Goal: Information Seeking & Learning: Learn about a topic

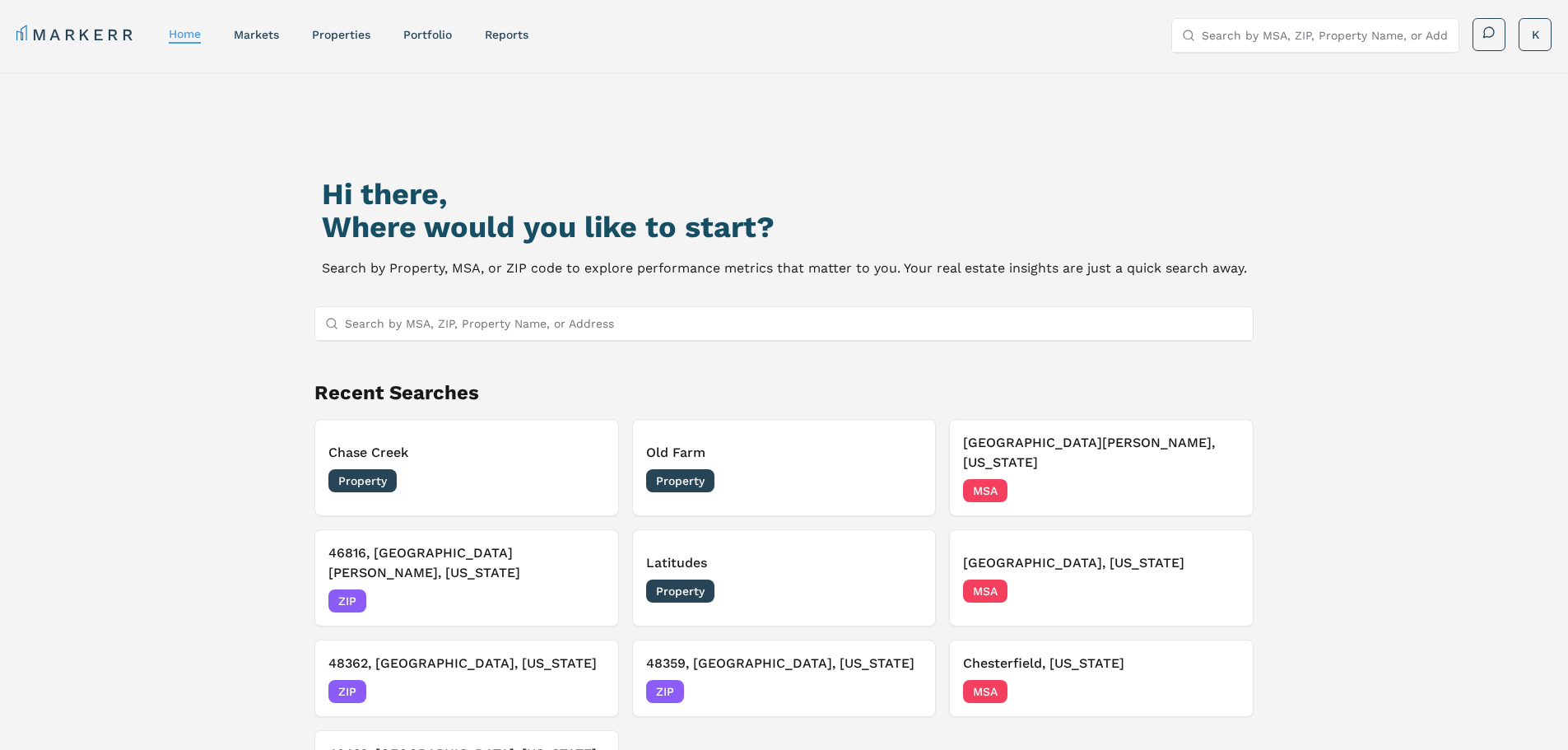
click at [550, 327] on input "Search by MSA, ZIP, Property Name, or Address" at bounding box center [795, 323] width 899 height 33
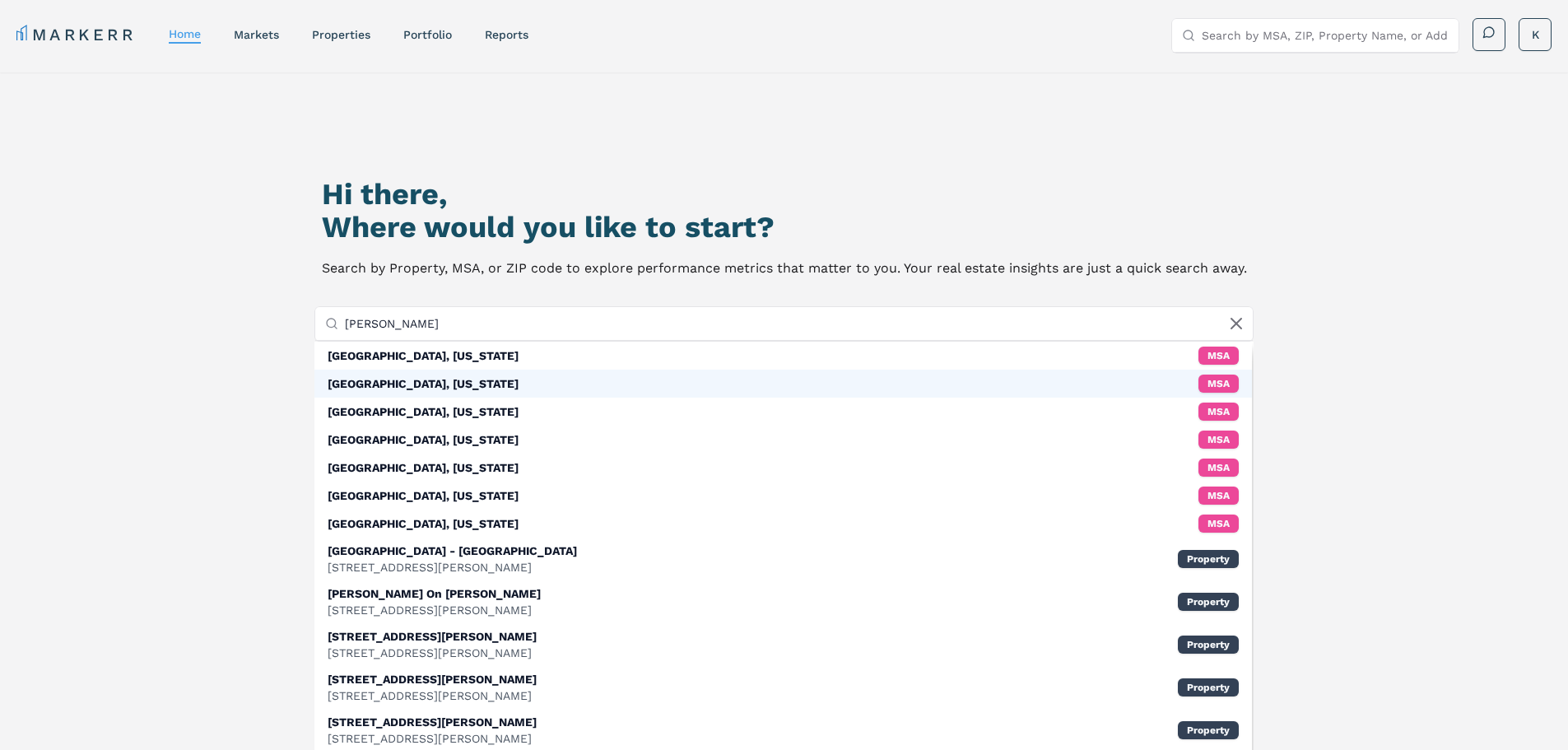
type input "[PERSON_NAME]"
click at [432, 383] on div "[GEOGRAPHIC_DATA], [US_STATE]" at bounding box center [422, 384] width 191 height 17
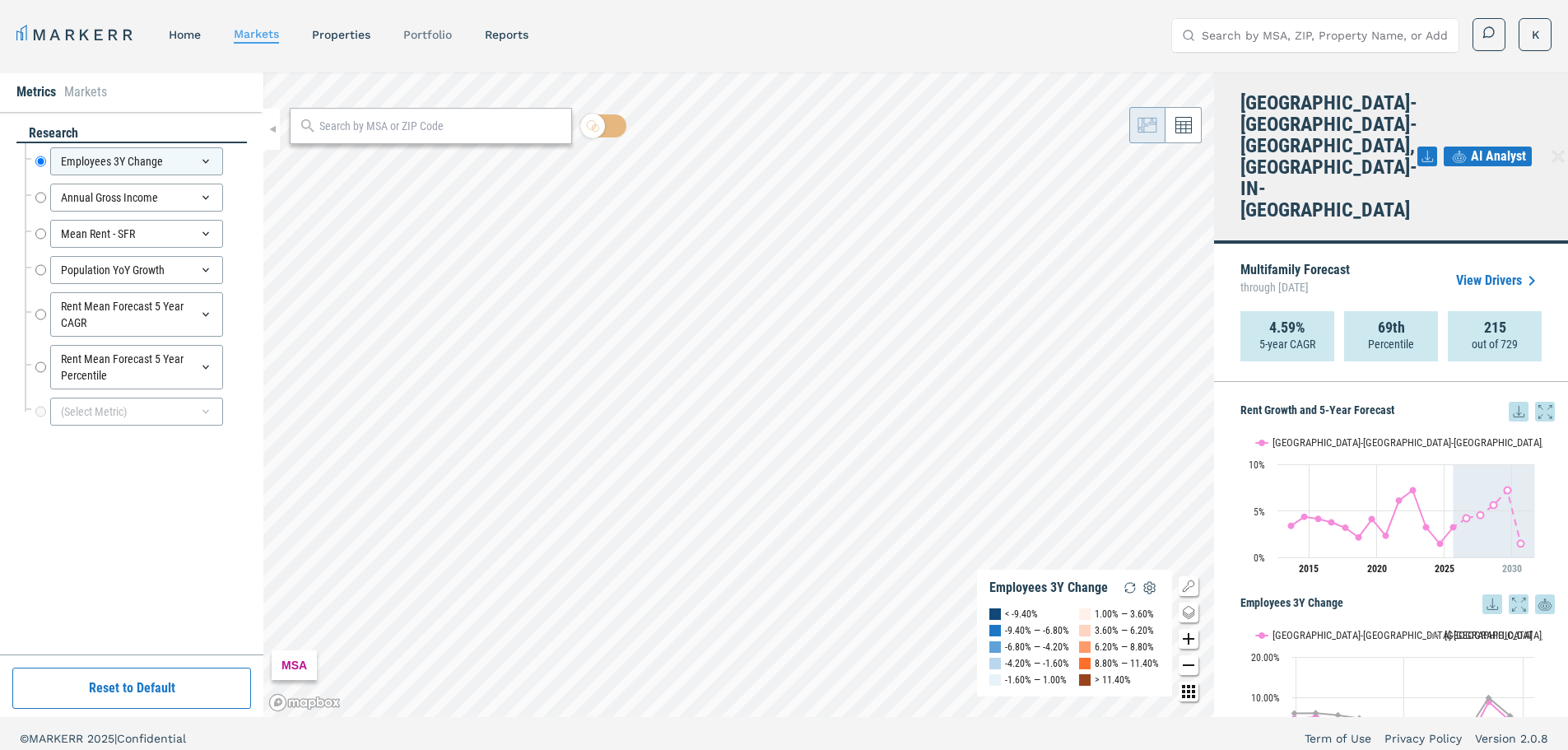
click at [438, 36] on link "Portfolio" at bounding box center [428, 35] width 49 height 13
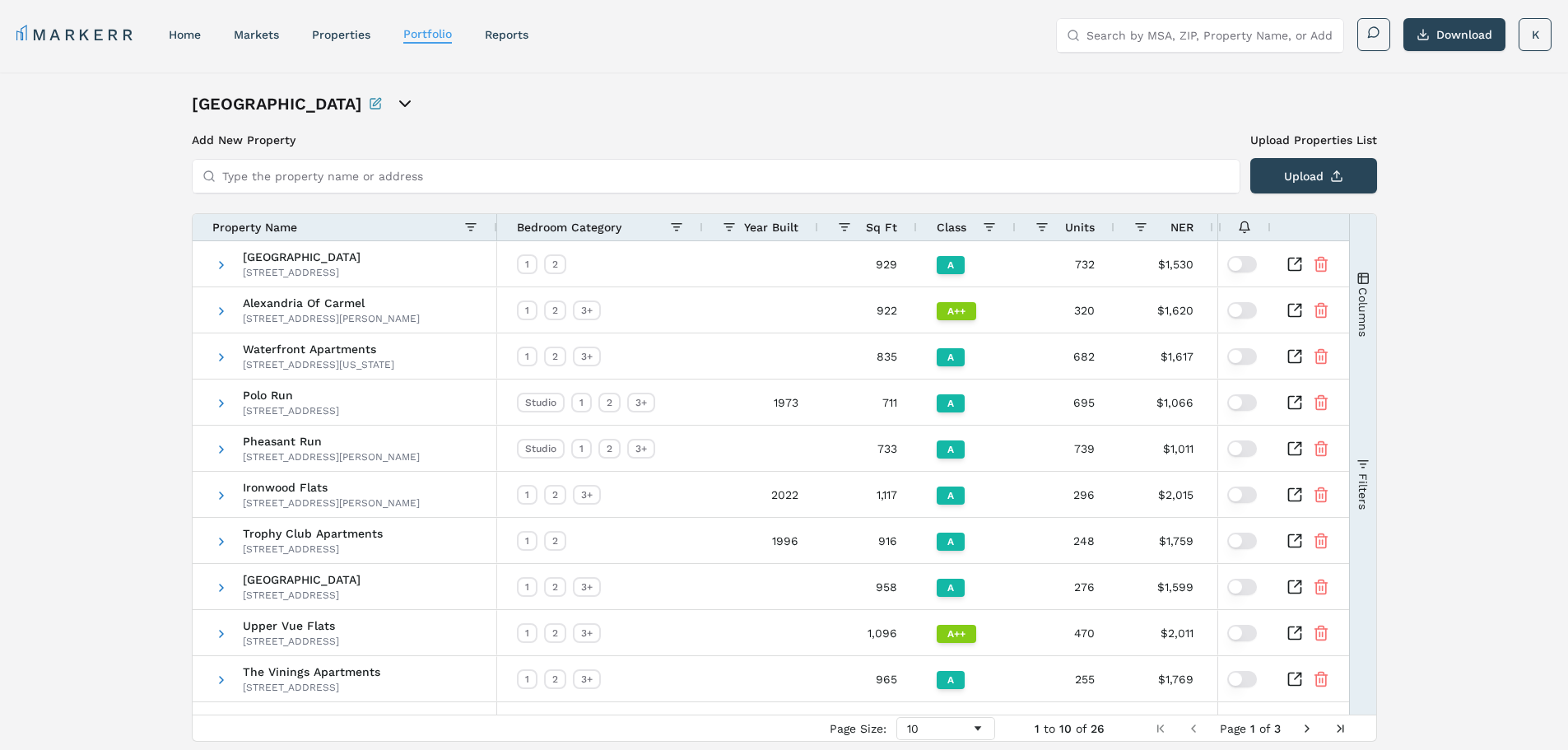
click at [1304, 726] on span "Next Page" at bounding box center [1307, 728] width 13 height 13
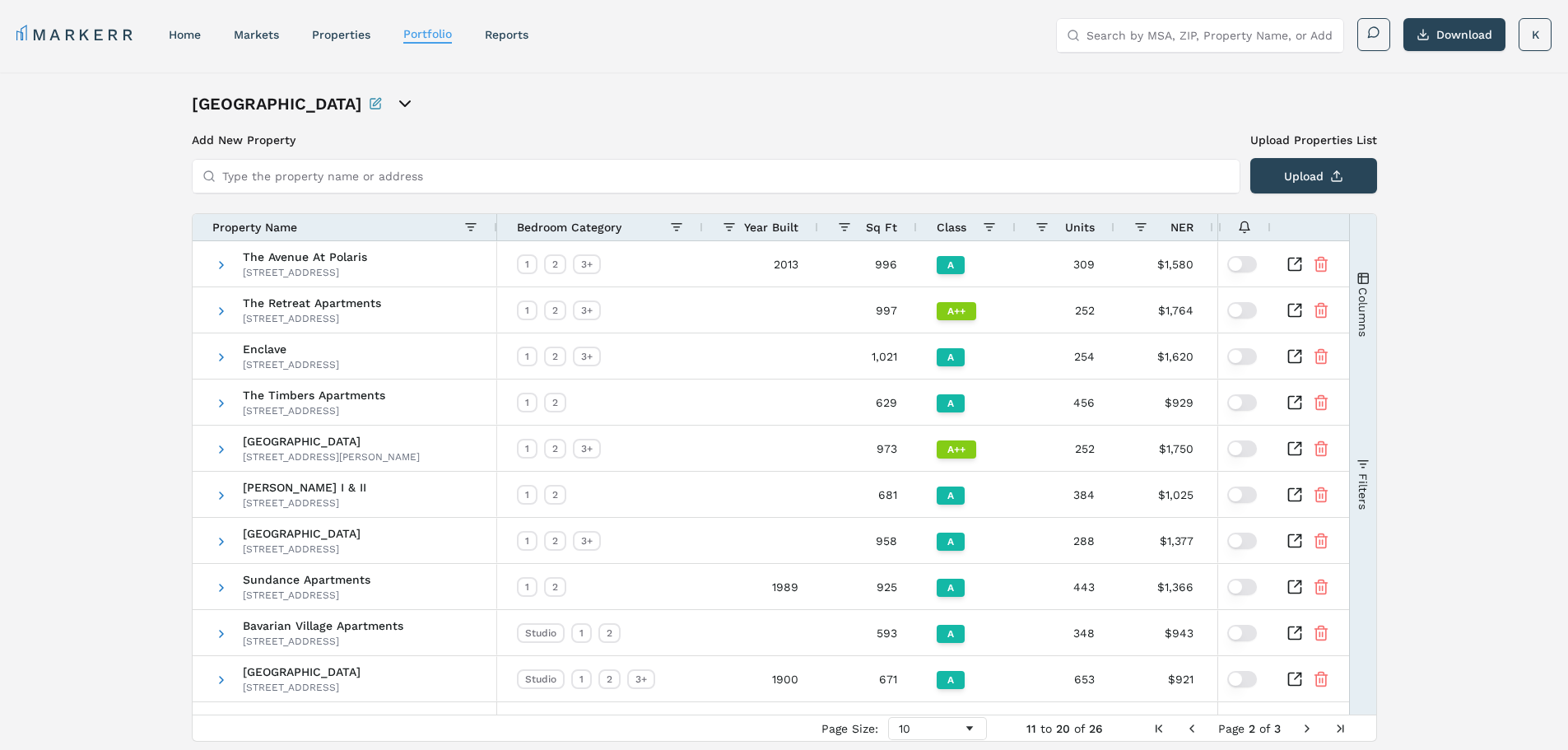
click at [1304, 727] on span "Next Page" at bounding box center [1307, 728] width 13 height 13
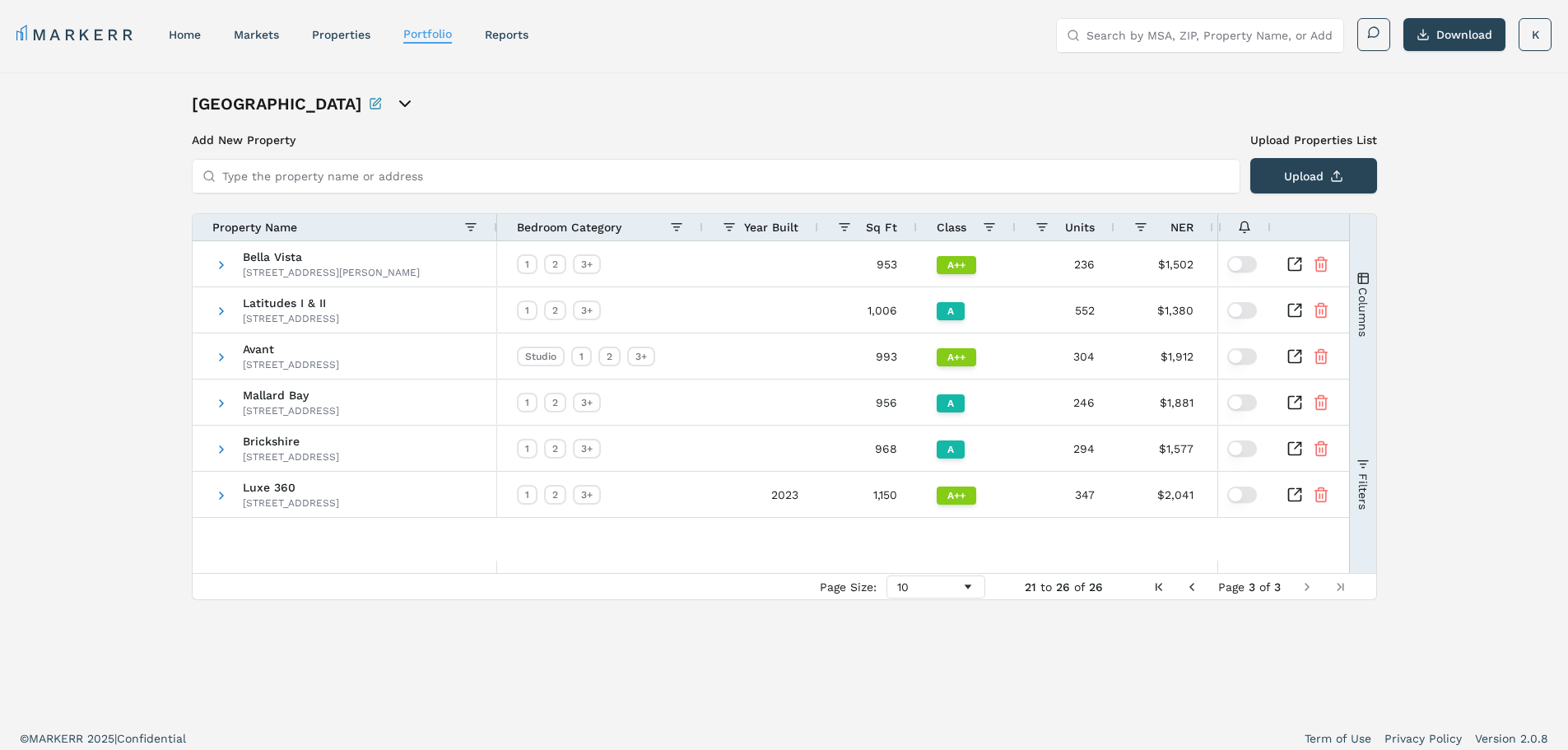
click at [1189, 586] on span "Previous Page" at bounding box center [1192, 587] width 13 height 13
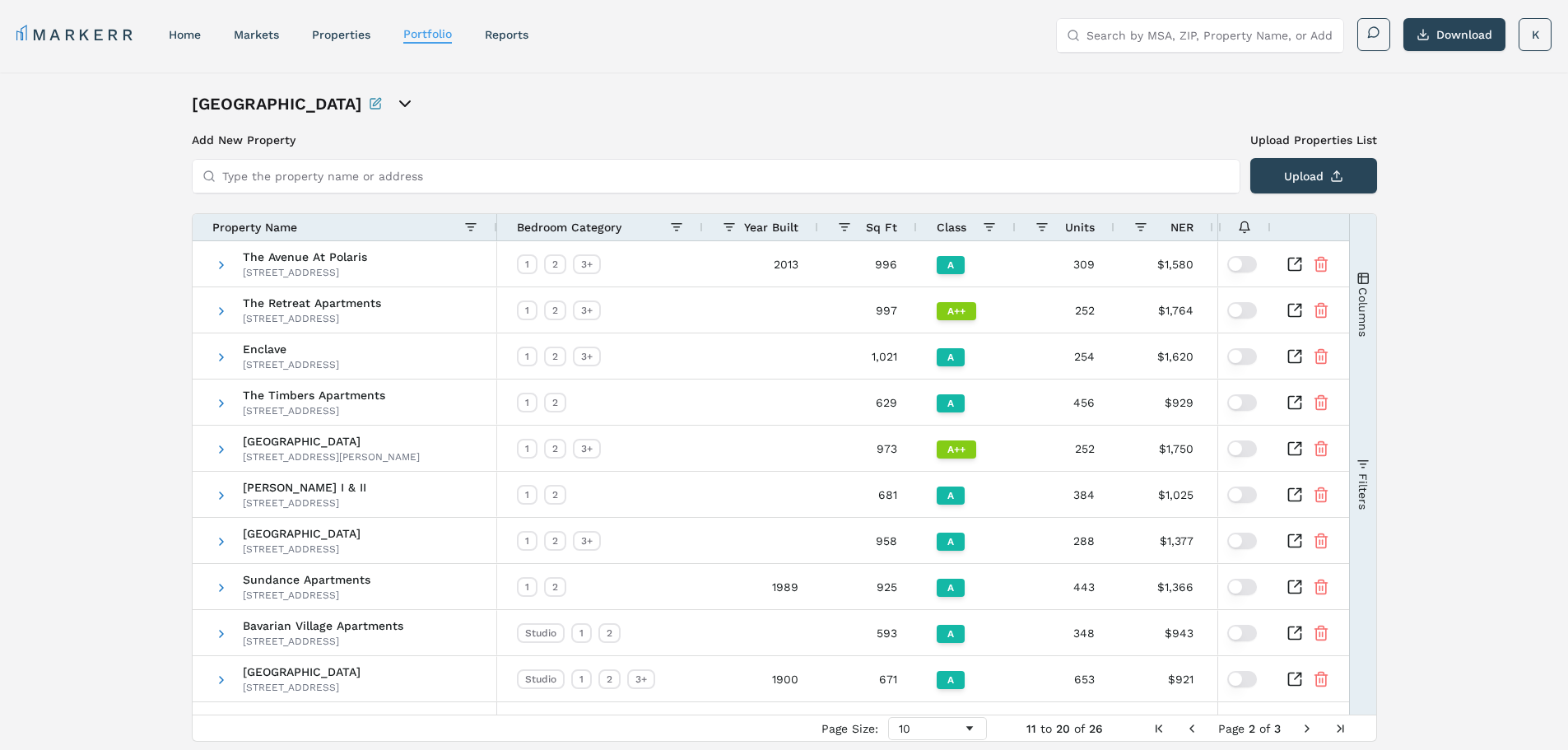
click at [1193, 727] on span "Previous Page" at bounding box center [1192, 728] width 13 height 13
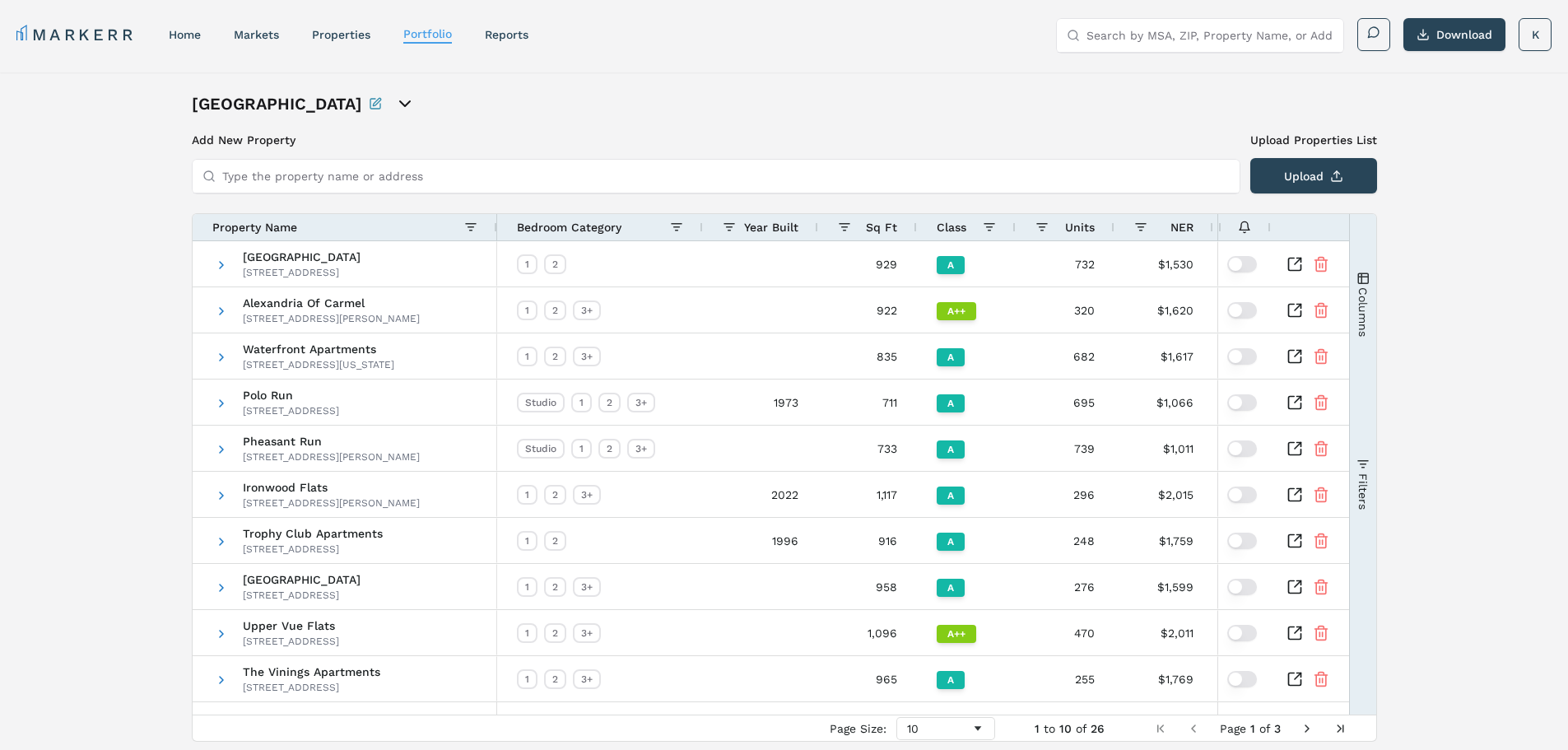
click at [294, 175] on input "Type the property name or address" at bounding box center [725, 176] width 1007 height 33
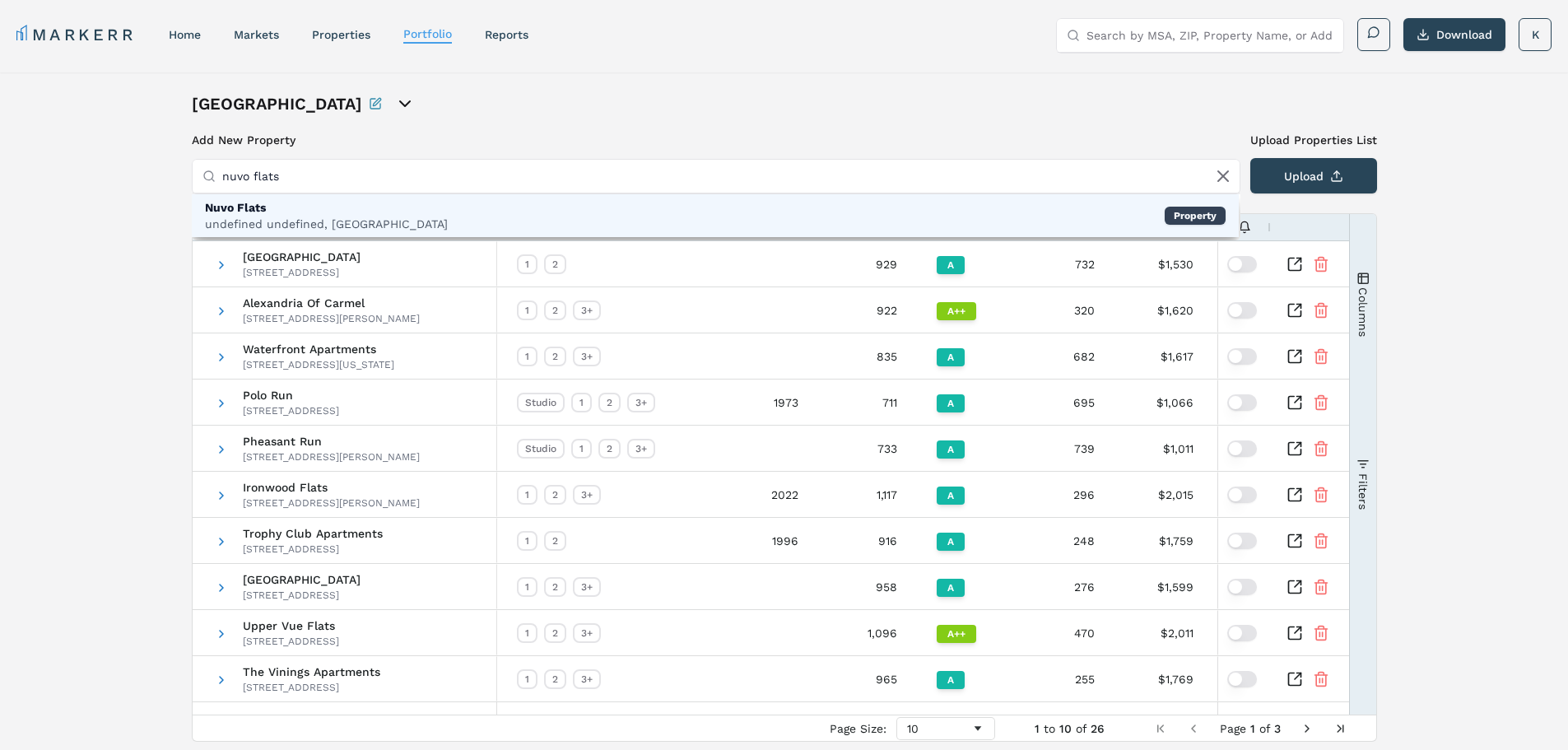
type input "nuvo flats"
click at [333, 211] on div "Nuvo Flats" at bounding box center [326, 208] width 243 height 17
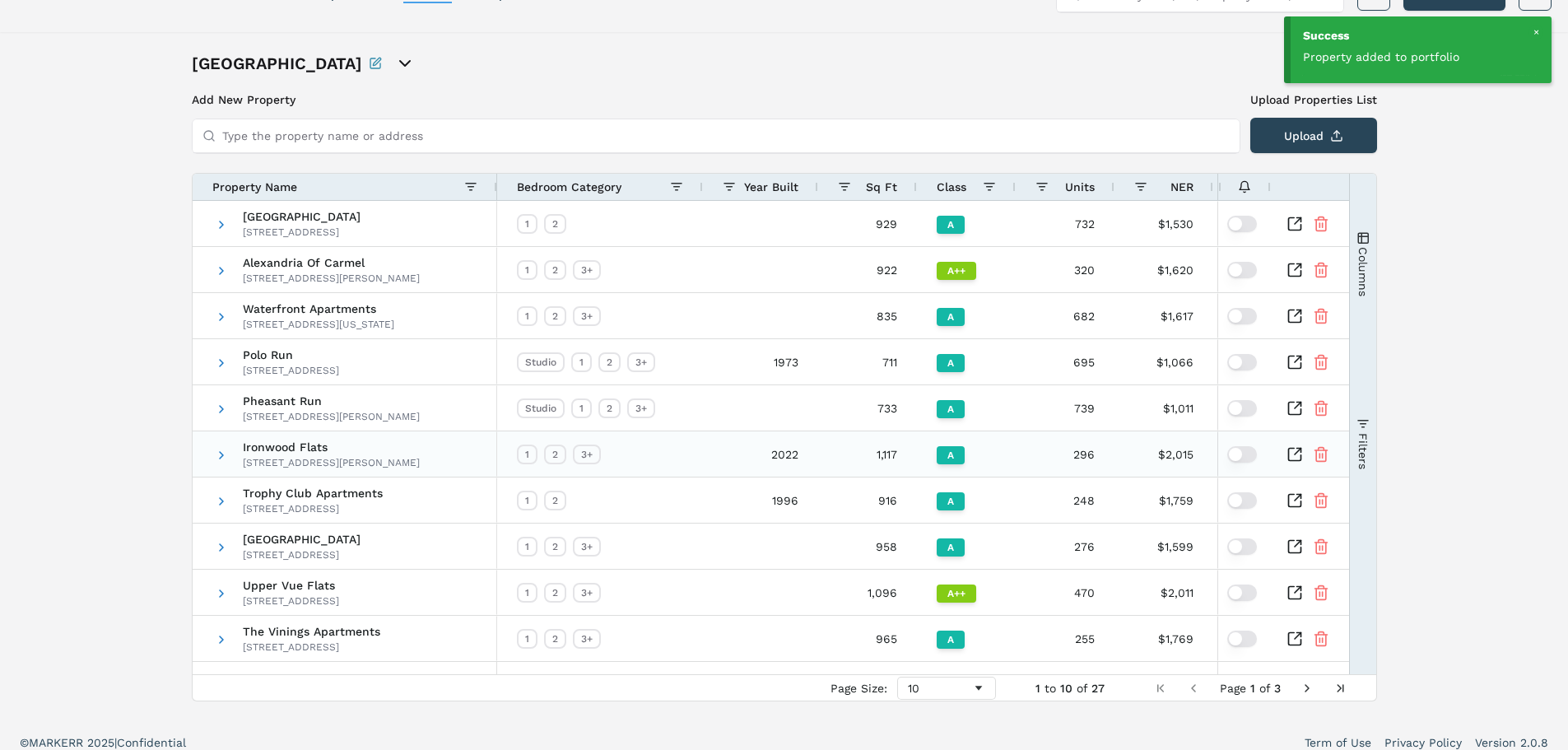
scroll to position [55, 0]
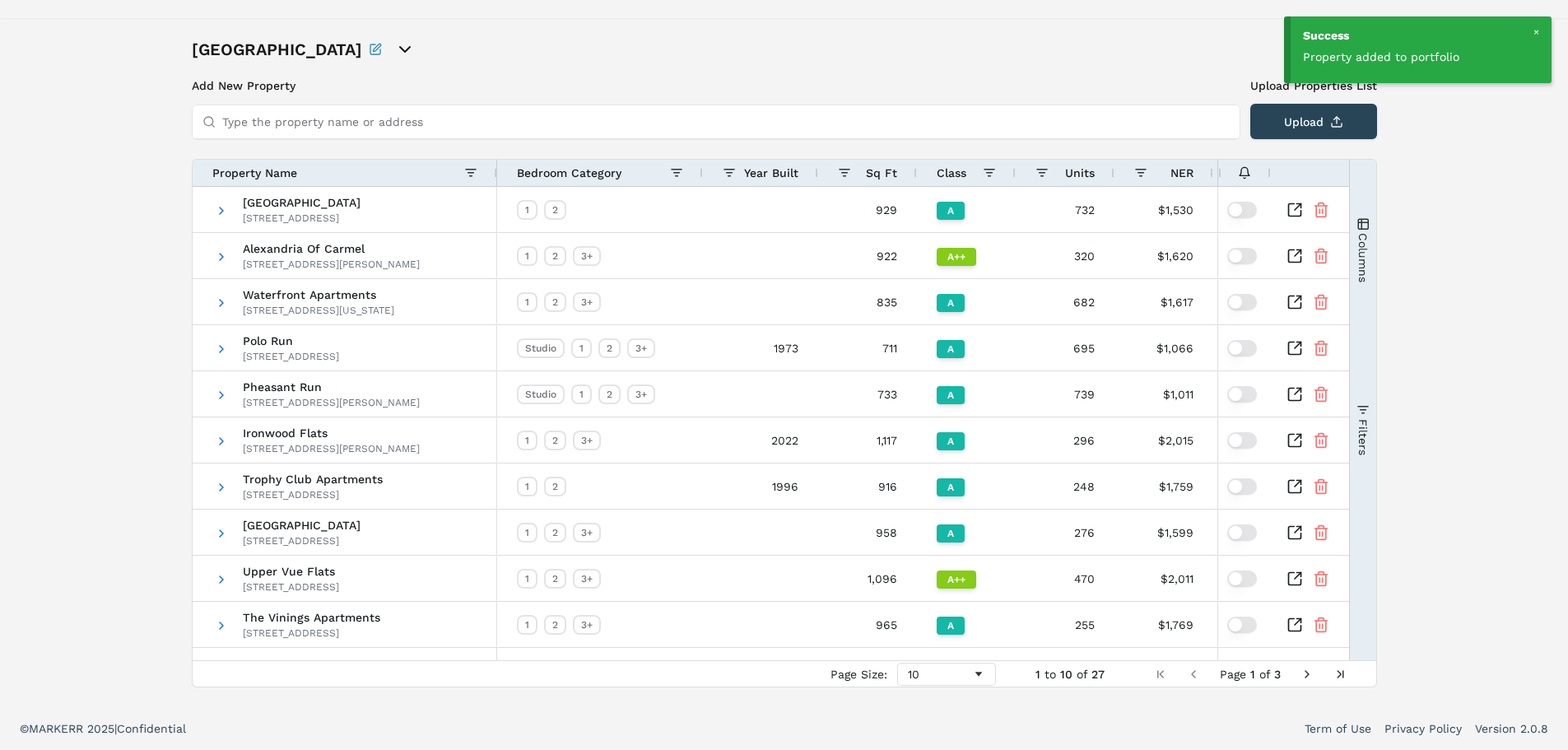
click at [1306, 673] on span "Next Page" at bounding box center [1307, 675] width 13 height 13
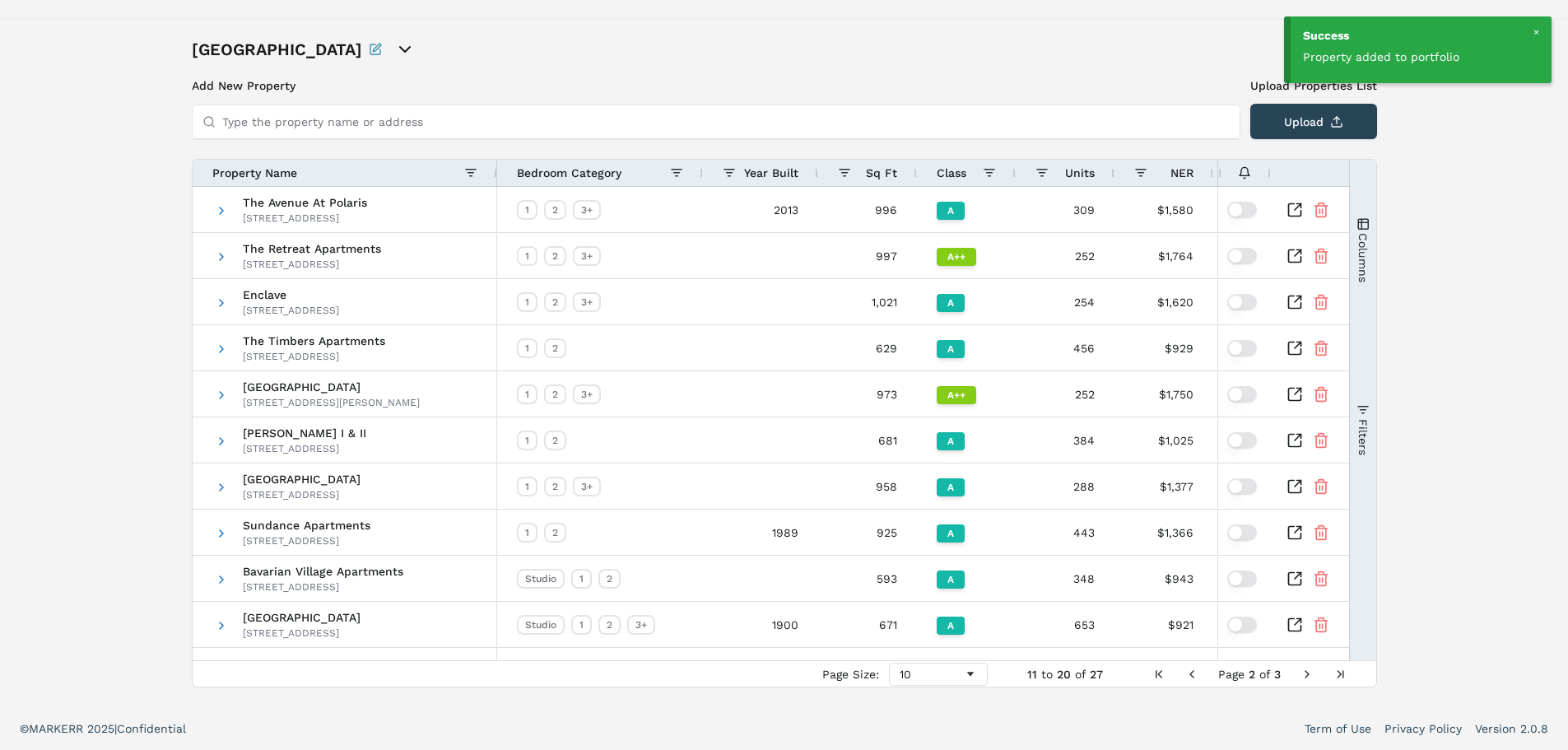
click at [1302, 674] on span "Next Page" at bounding box center [1307, 675] width 13 height 13
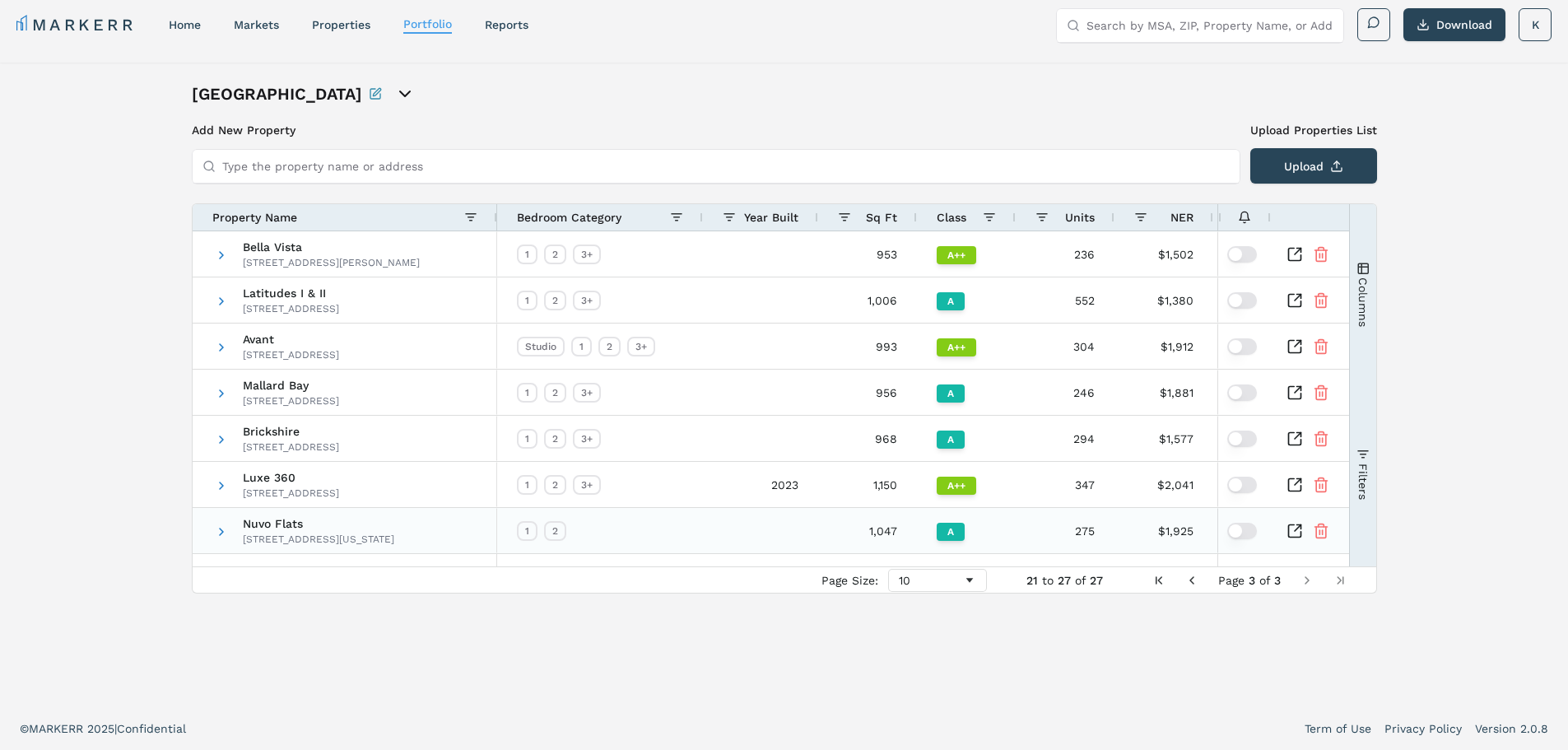
click at [1292, 524] on icon "Inspect Comparable" at bounding box center [1293, 530] width 12 height 12
click at [1301, 531] on icon "Inspect Comparable" at bounding box center [1293, 530] width 12 height 12
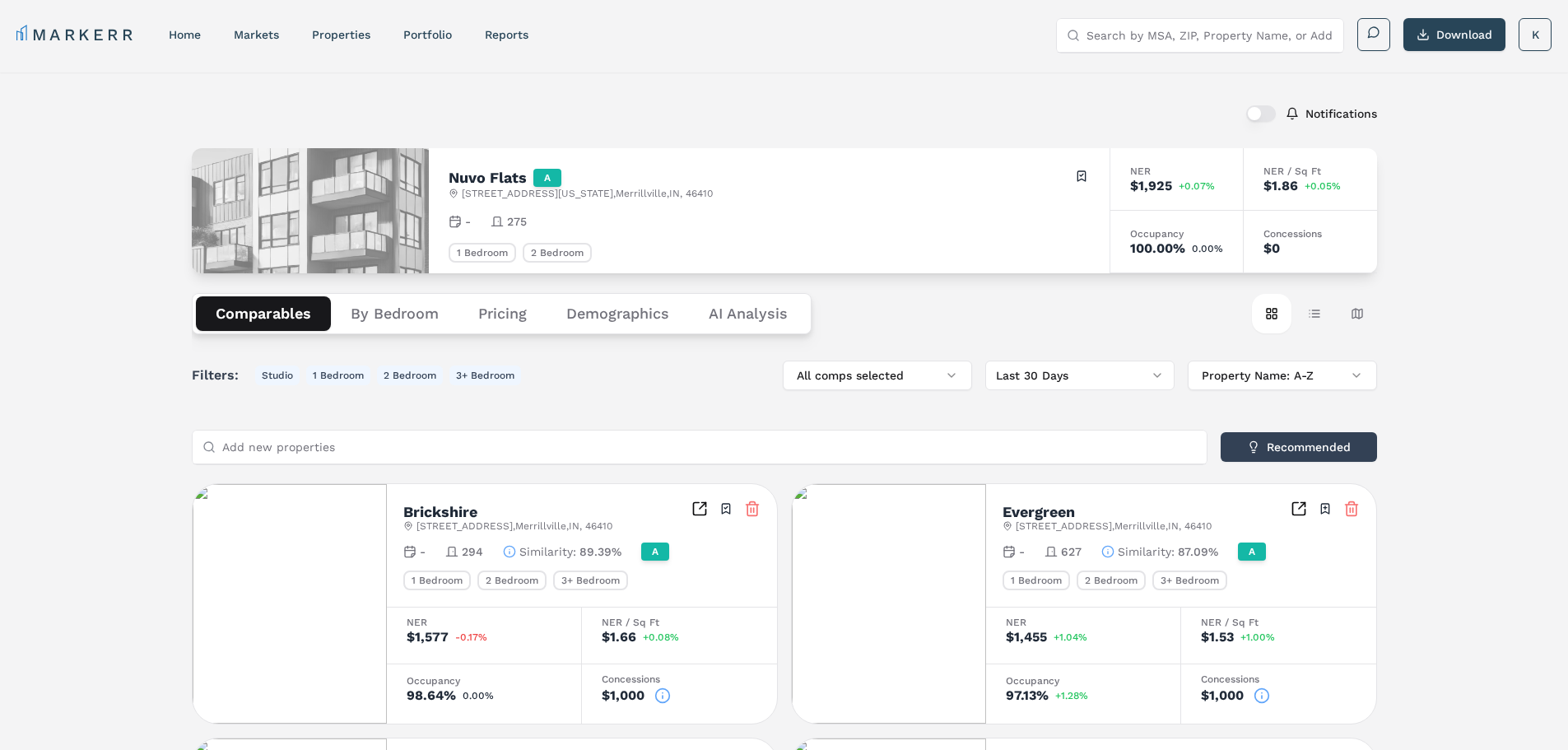
click at [511, 311] on button "Pricing" at bounding box center [502, 313] width 88 height 35
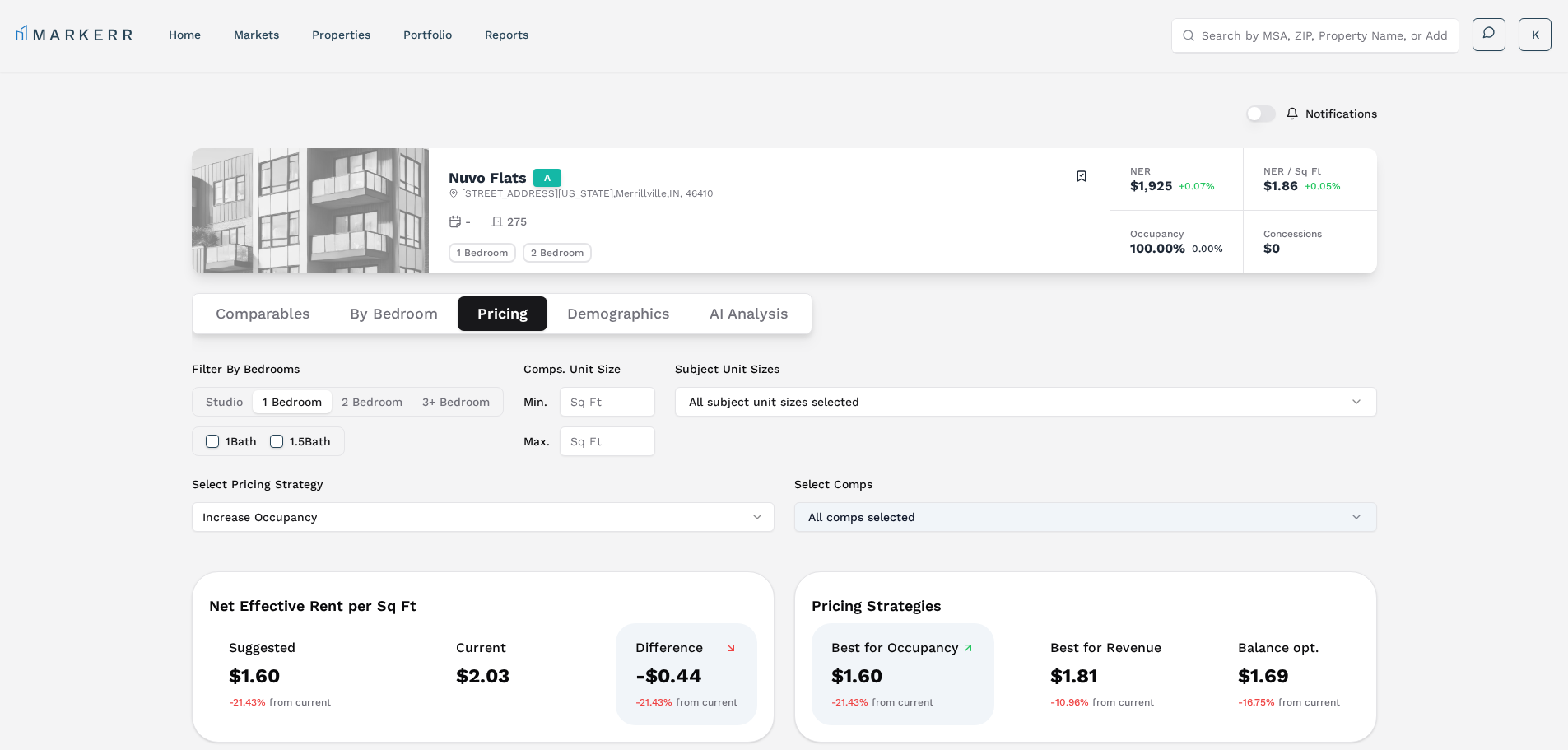
click at [916, 520] on button "All comps selected" at bounding box center [1085, 518] width 583 height 30
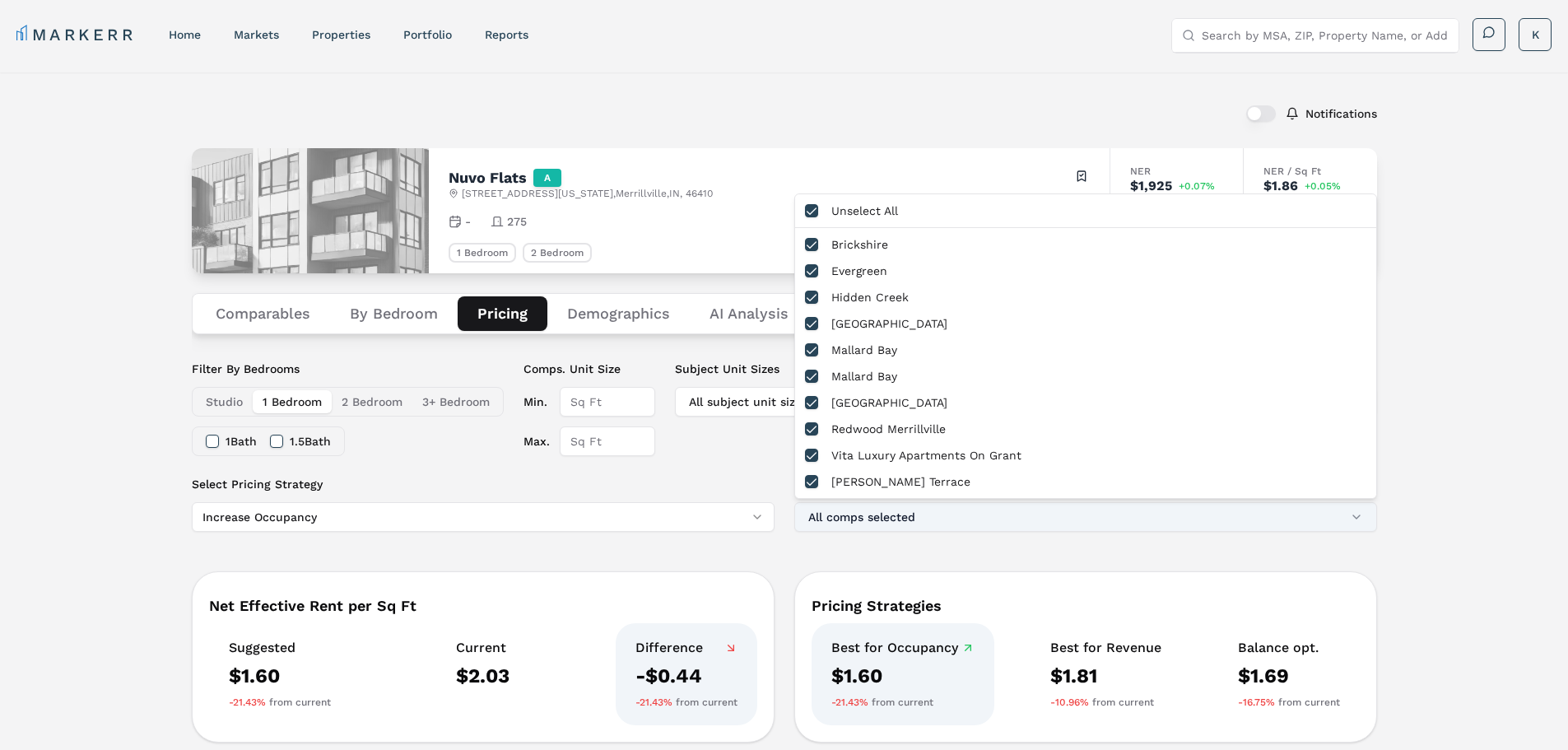
drag, startPoint x: 916, startPoint y: 520, endPoint x: 870, endPoint y: 504, distance: 48.7
click at [915, 520] on button "All comps selected" at bounding box center [1085, 518] width 583 height 30
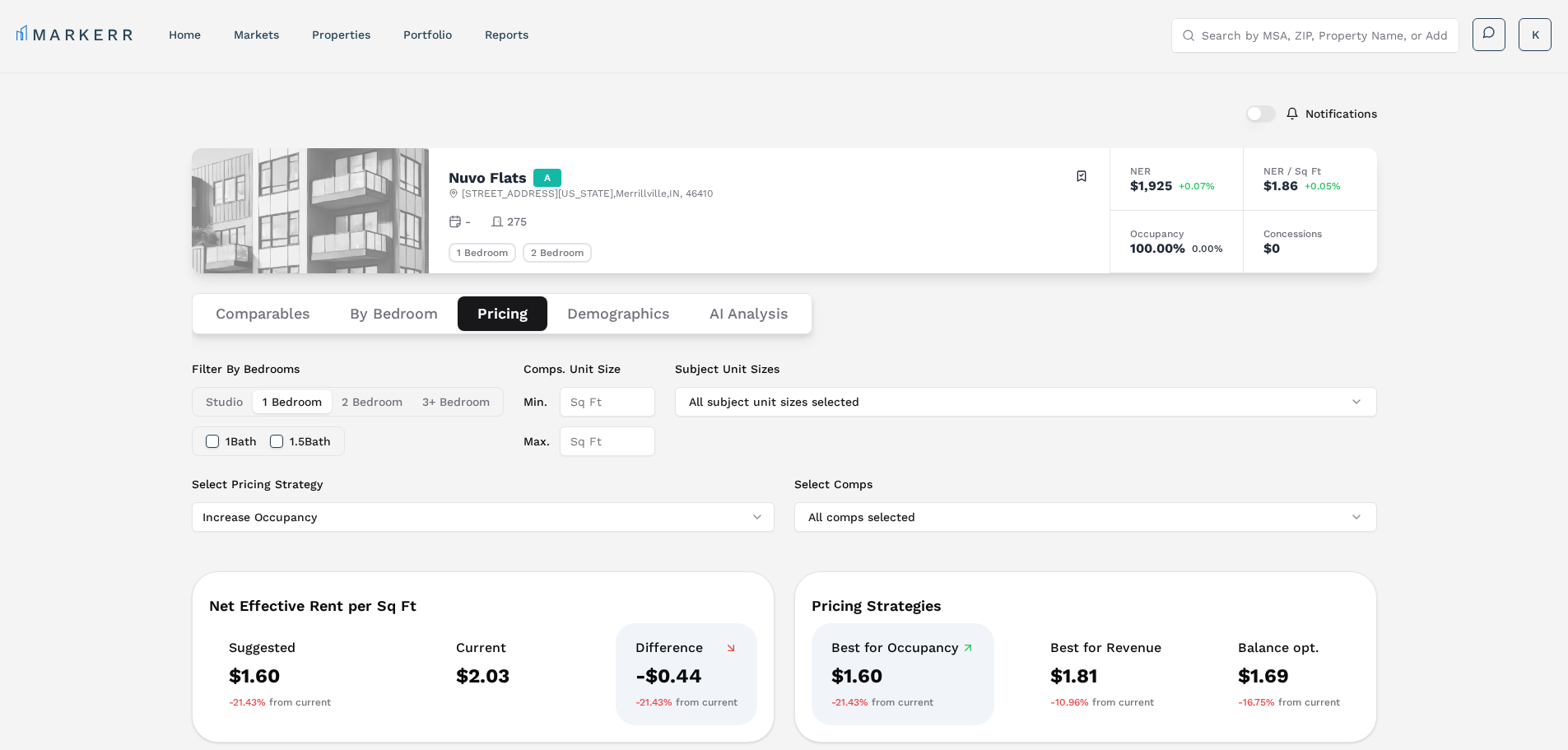
click at [250, 313] on button "Comparables" at bounding box center [262, 313] width 135 height 35
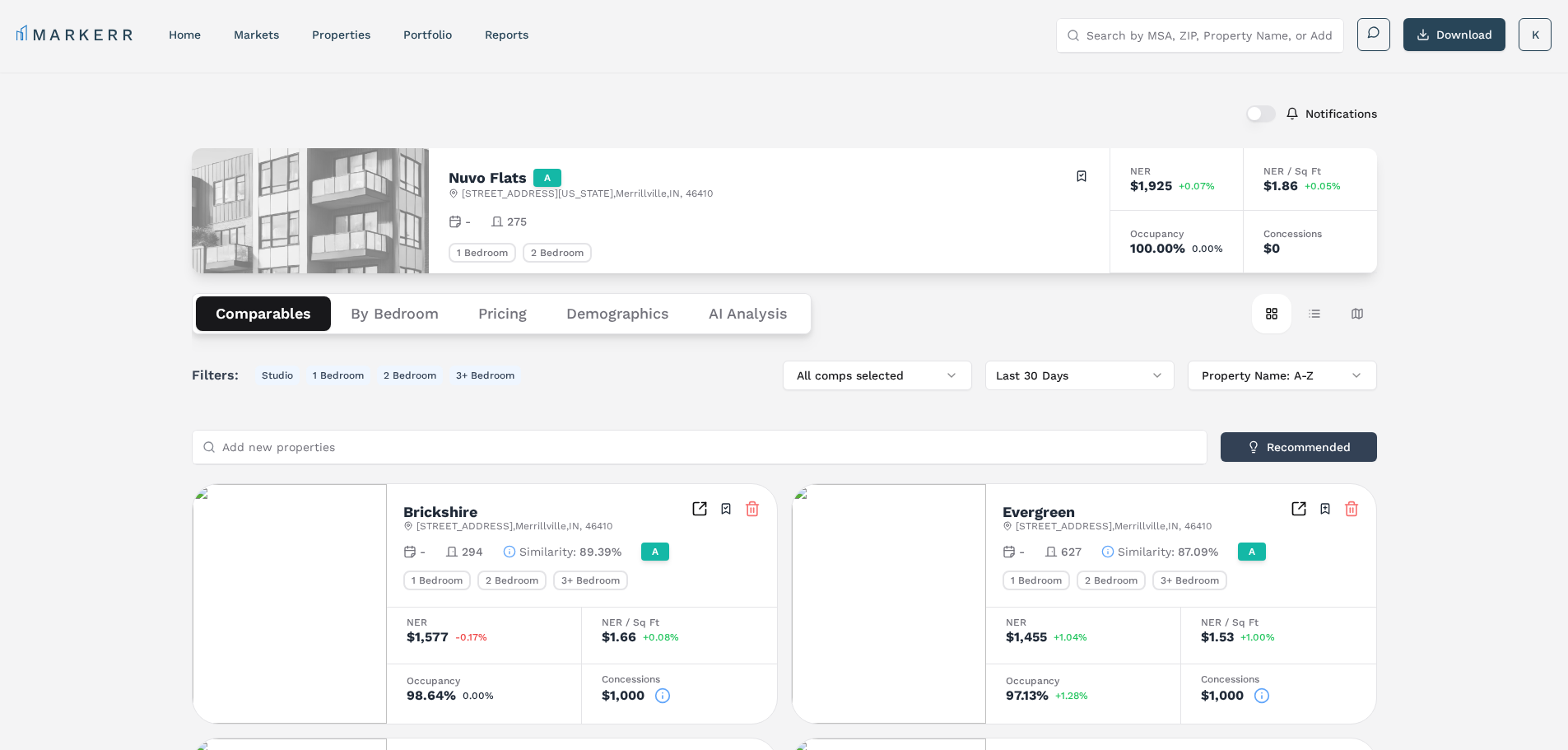
click at [919, 449] on input "Add new properties" at bounding box center [709, 447] width 974 height 33
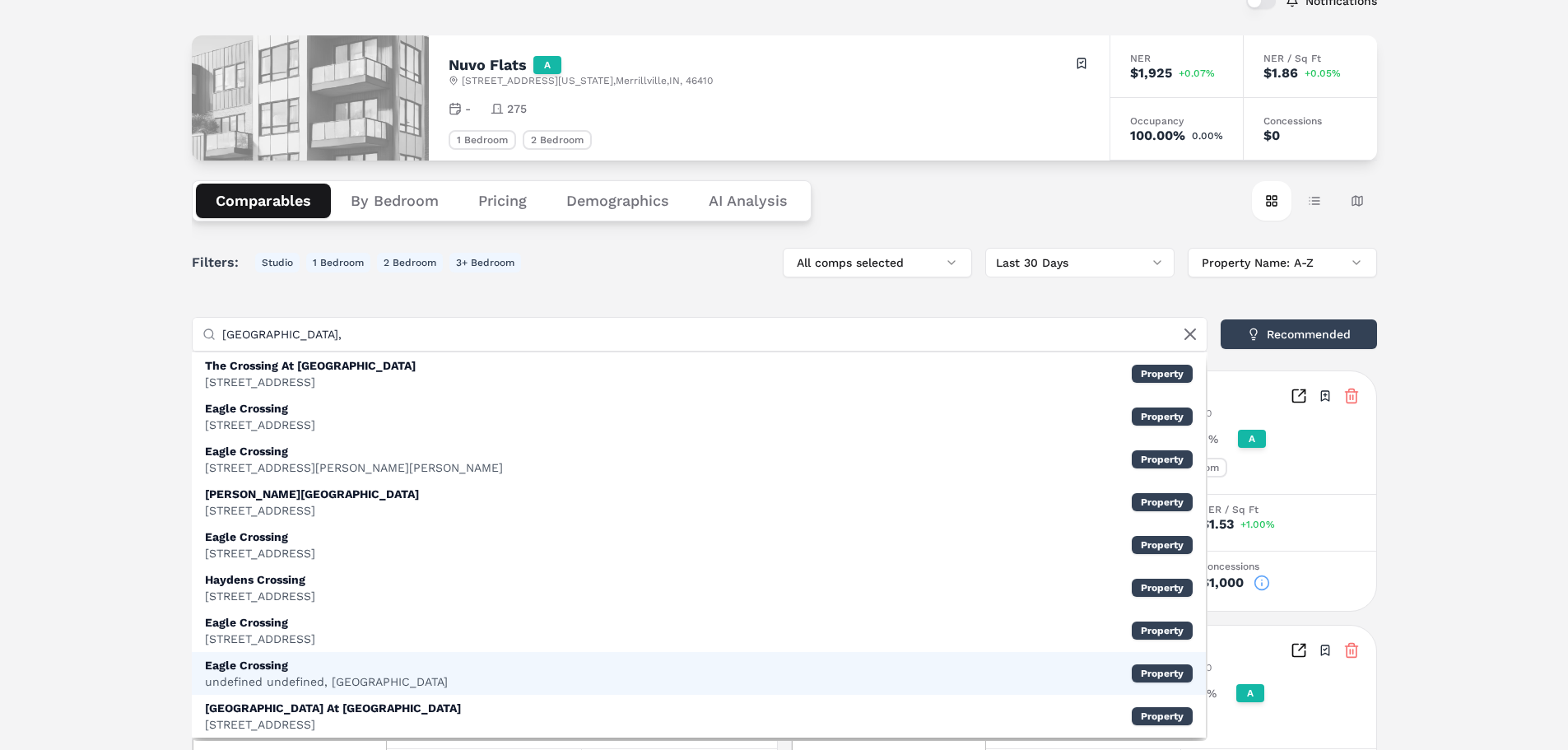
scroll to position [165, 0]
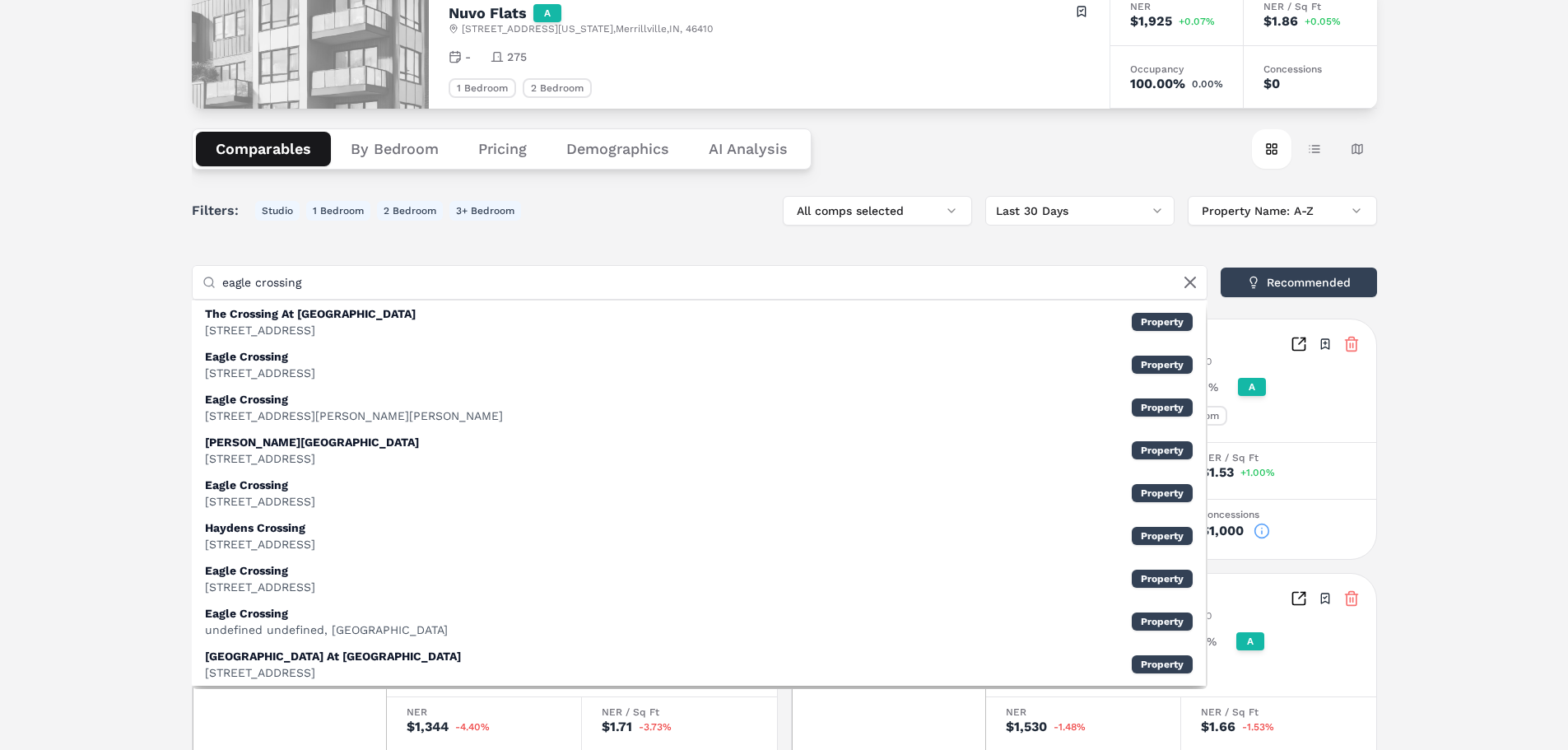
click at [335, 283] on input "eagle crossing" at bounding box center [709, 282] width 974 height 33
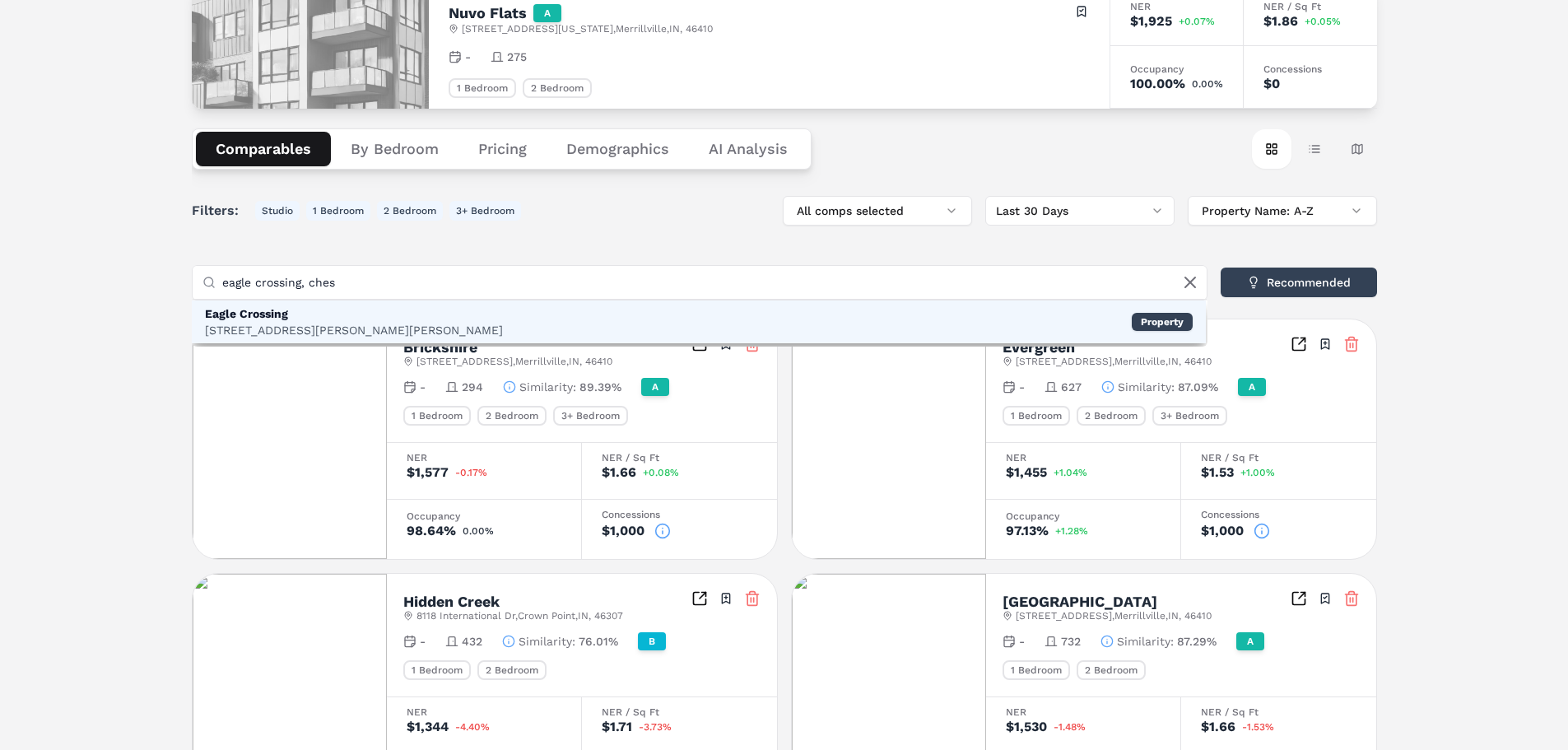
click at [327, 319] on div "Eagle Crossing" at bounding box center [354, 314] width 298 height 17
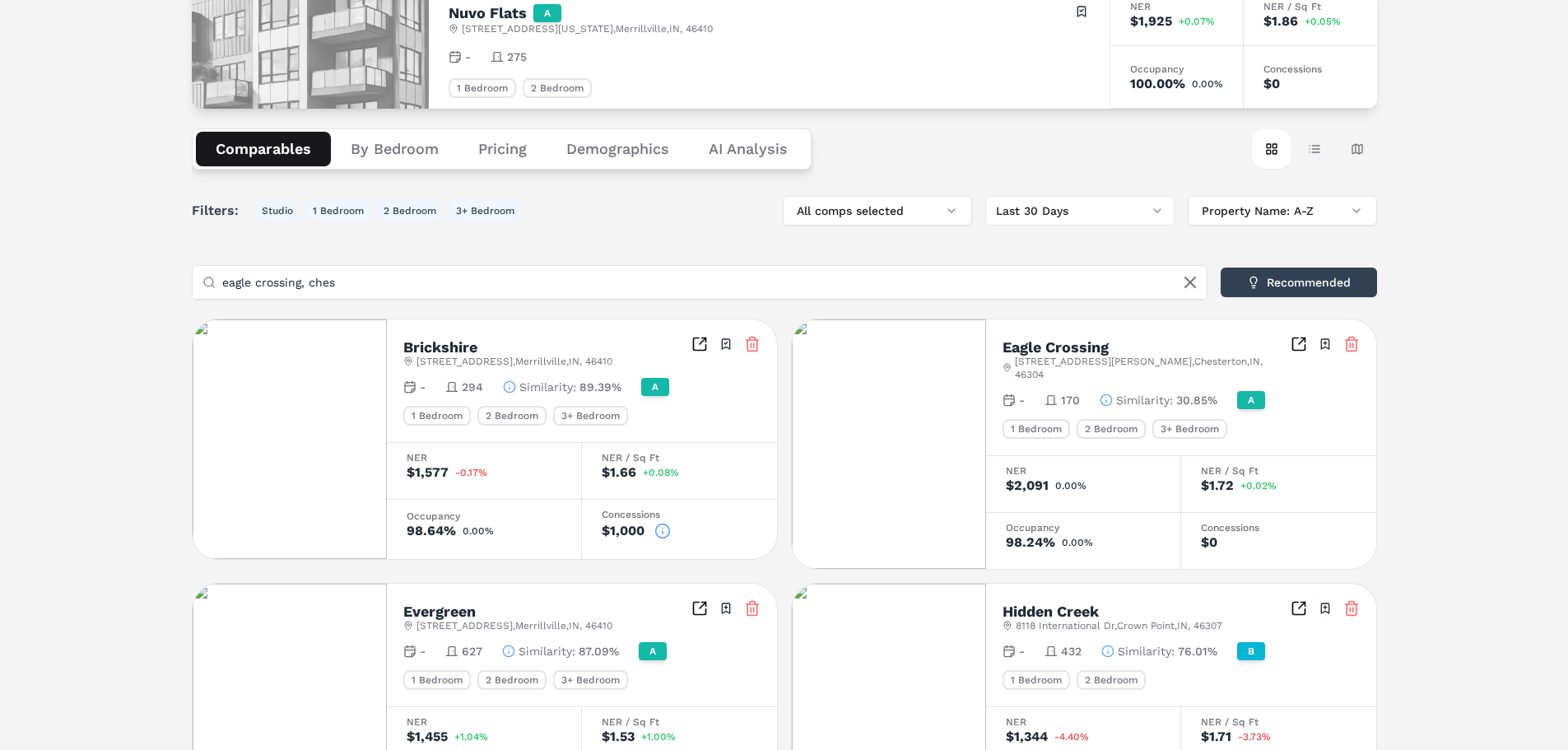
drag, startPoint x: 409, startPoint y: 287, endPoint x: 146, endPoint y: 291, distance: 263.0
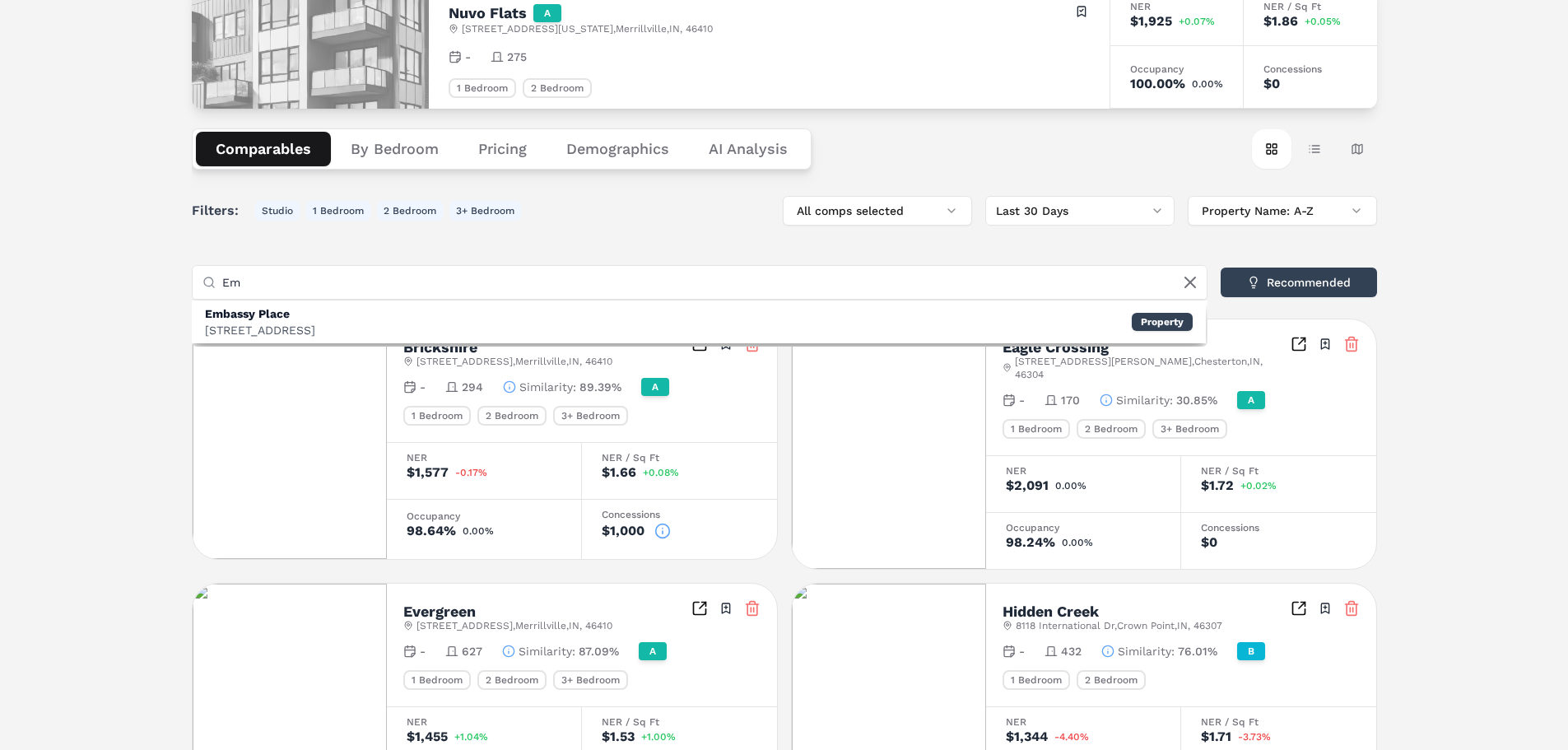
type input "E"
type input "w"
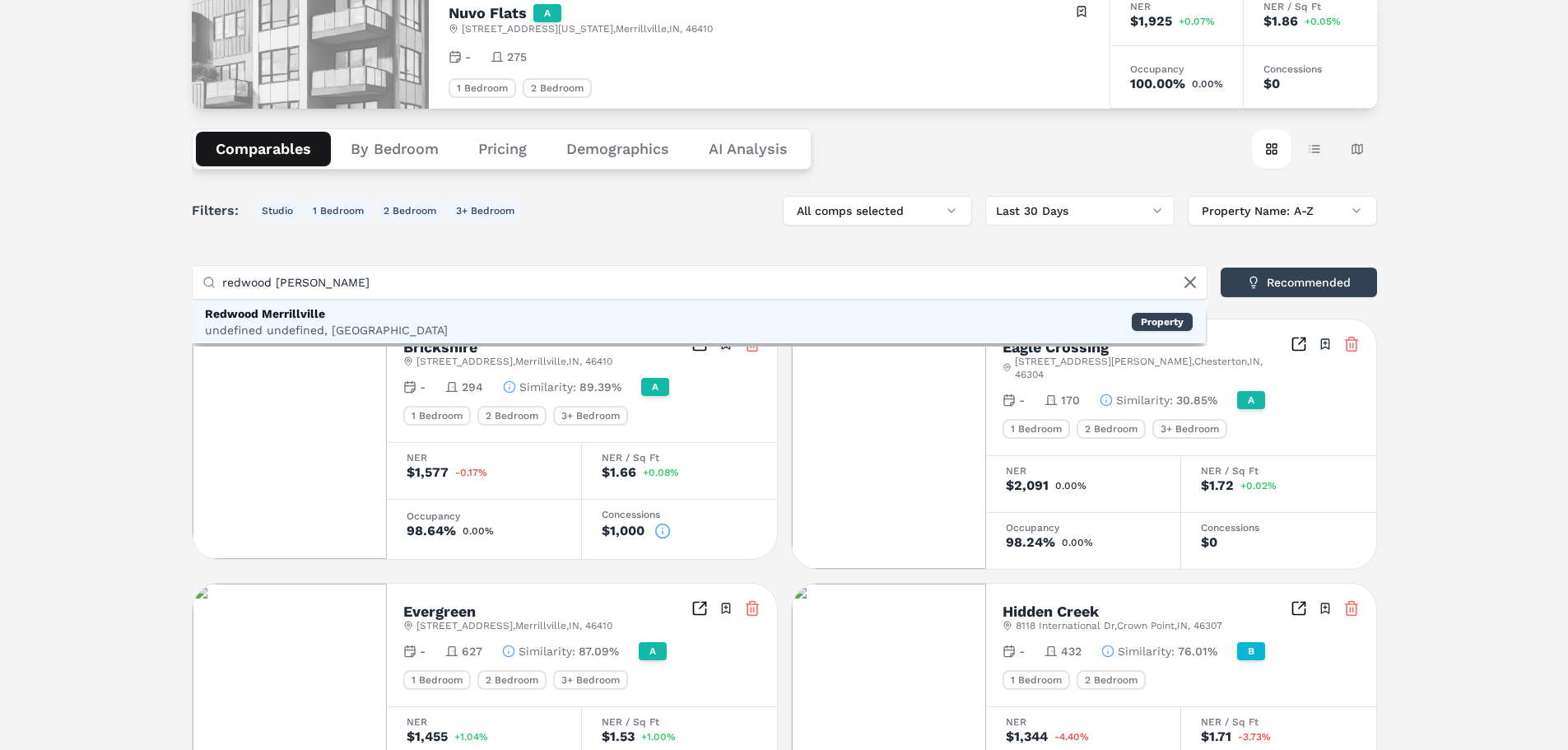
type input "redwood merrill"
click at [324, 320] on div "Redwood Merrillville" at bounding box center [326, 314] width 243 height 17
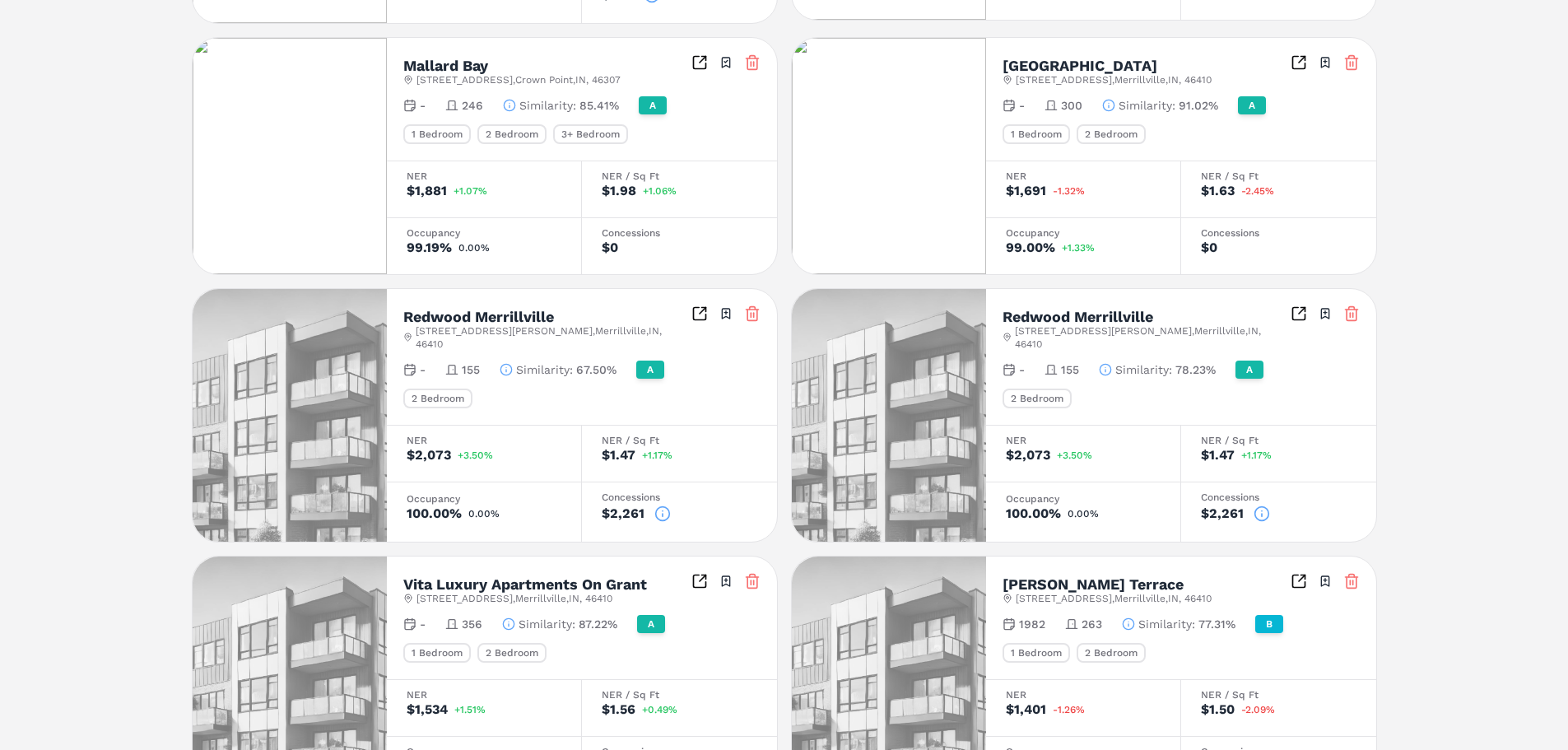
scroll to position [1302, 0]
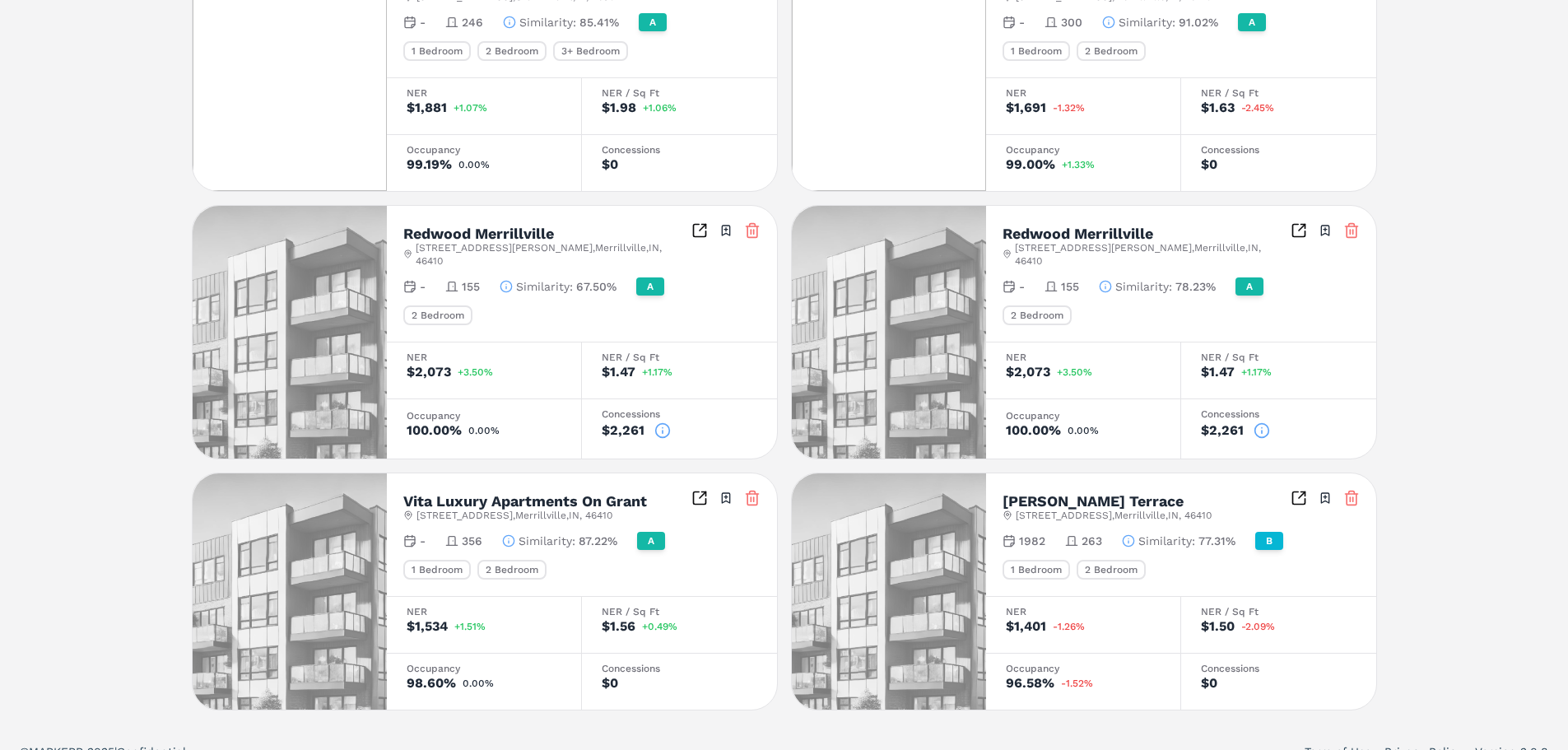
click at [704, 222] on icon "Inspect Comparables" at bounding box center [700, 231] width 17 height 17
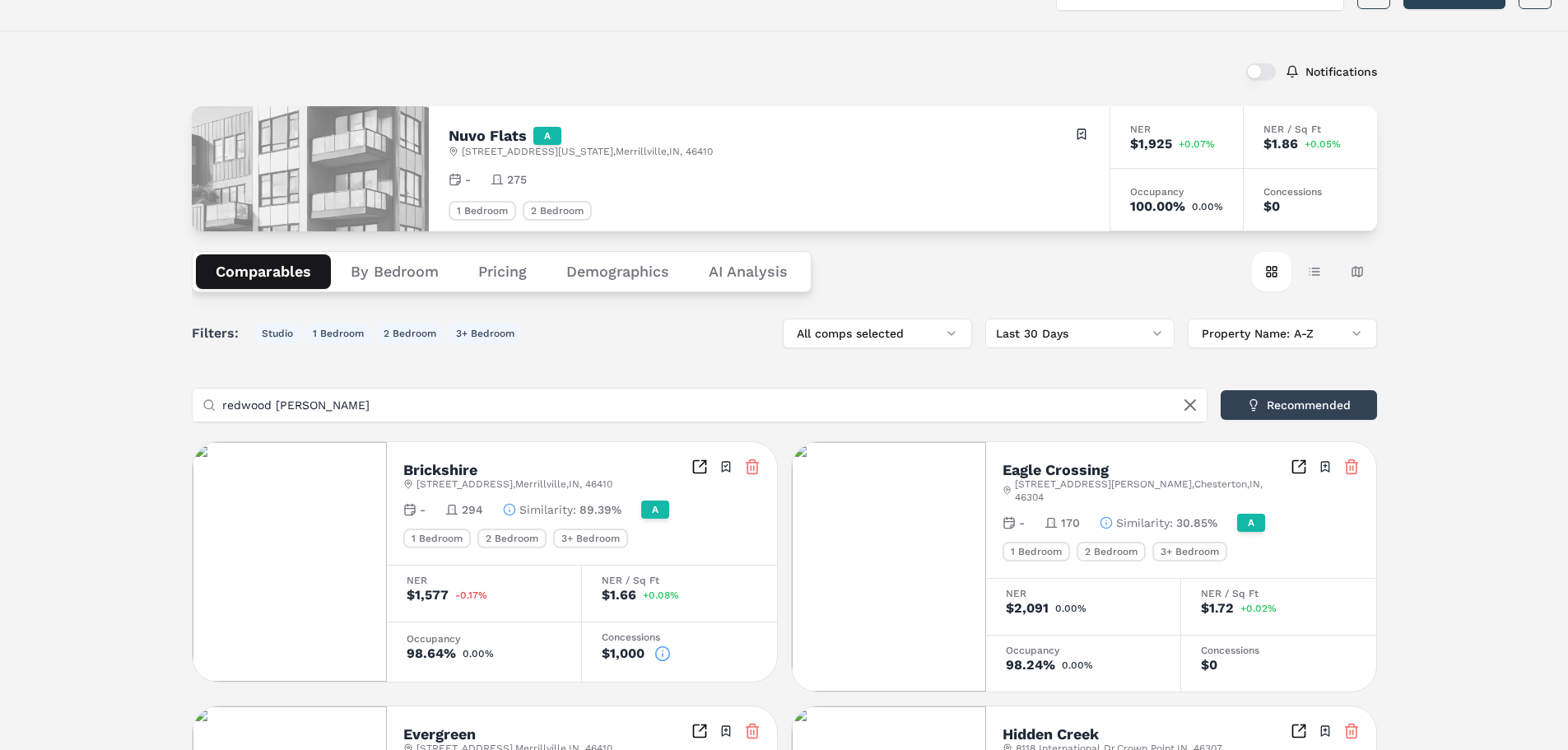
scroll to position [0, 0]
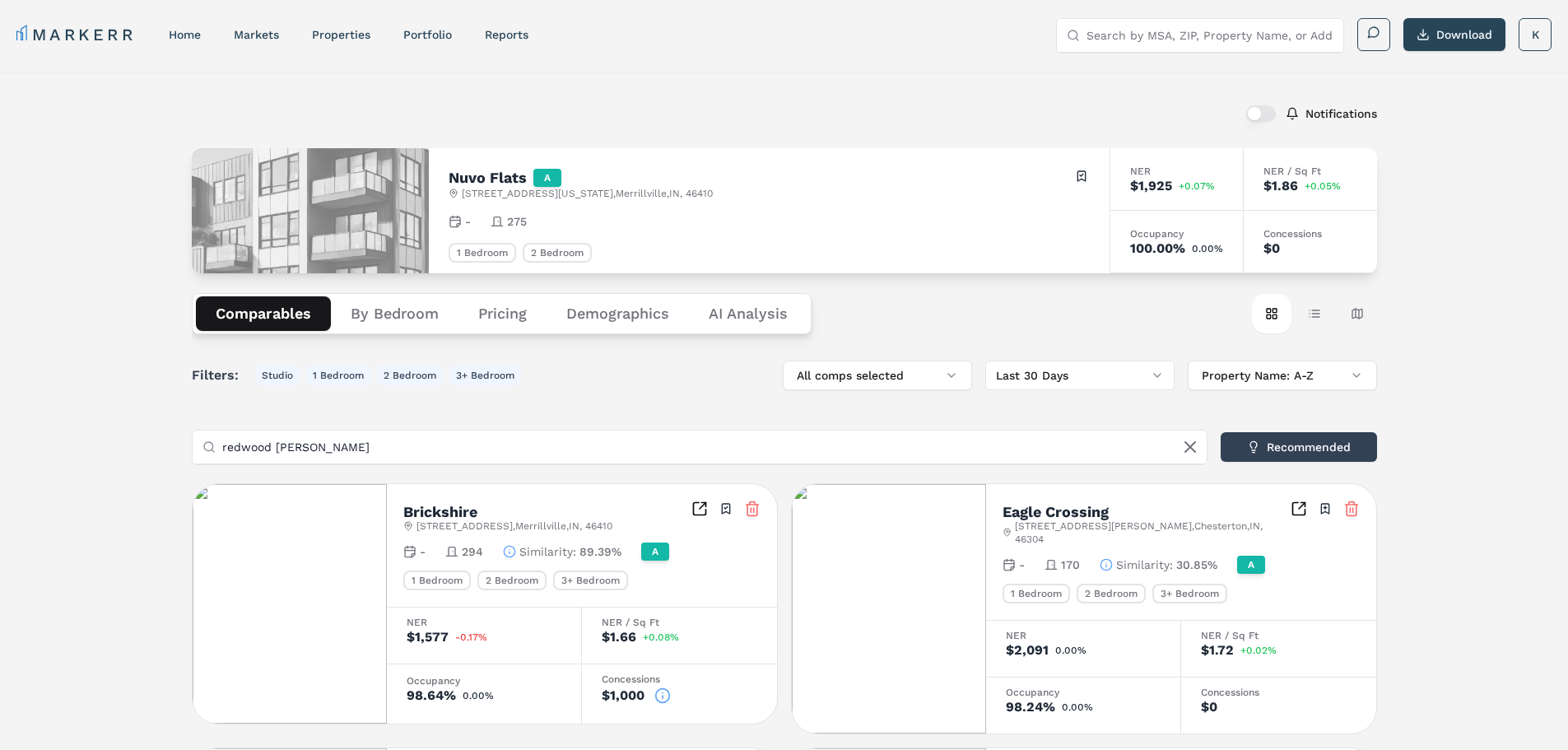
click at [744, 307] on Analysis "AI Analysis" at bounding box center [748, 313] width 119 height 35
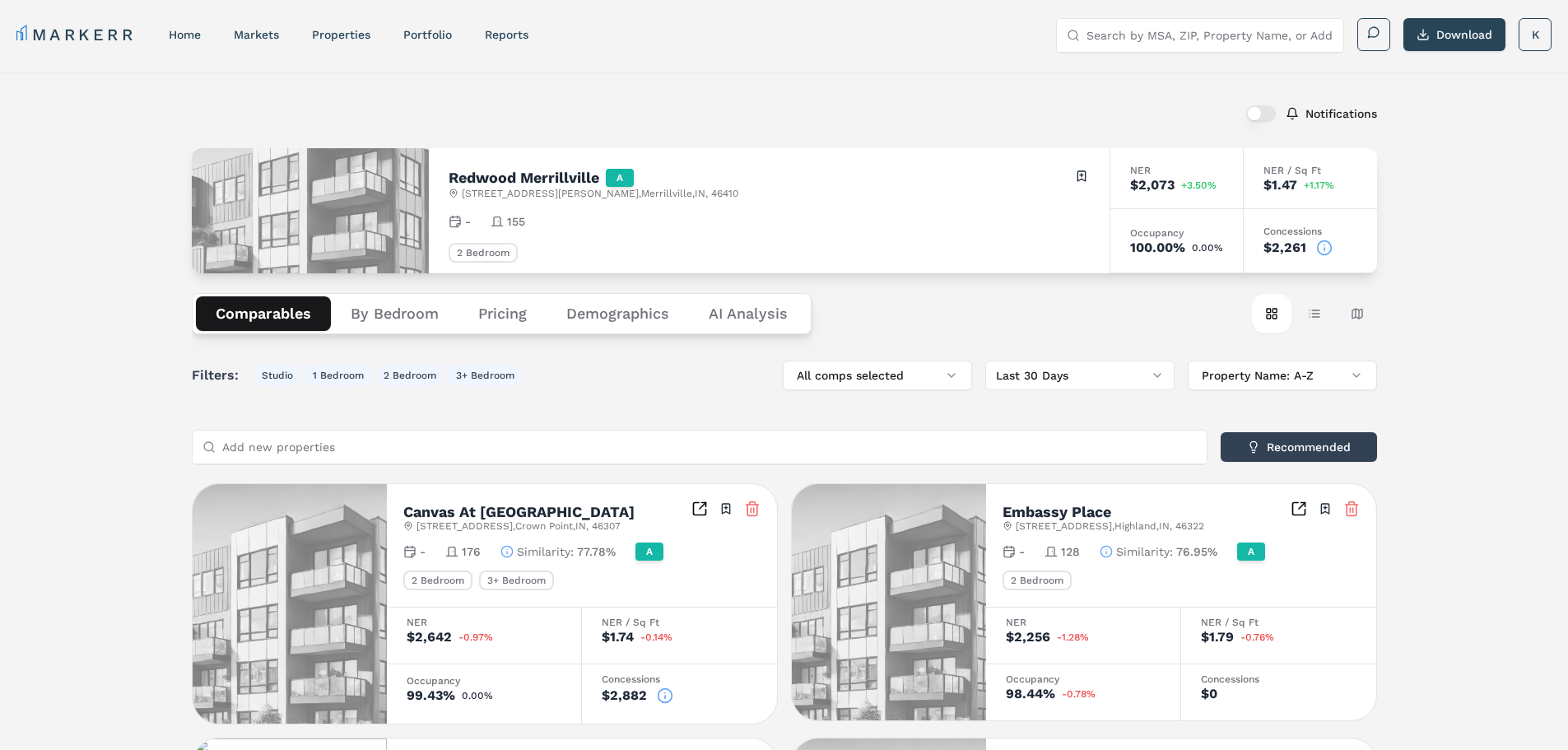
click at [625, 313] on button "Demographics" at bounding box center [617, 313] width 142 height 35
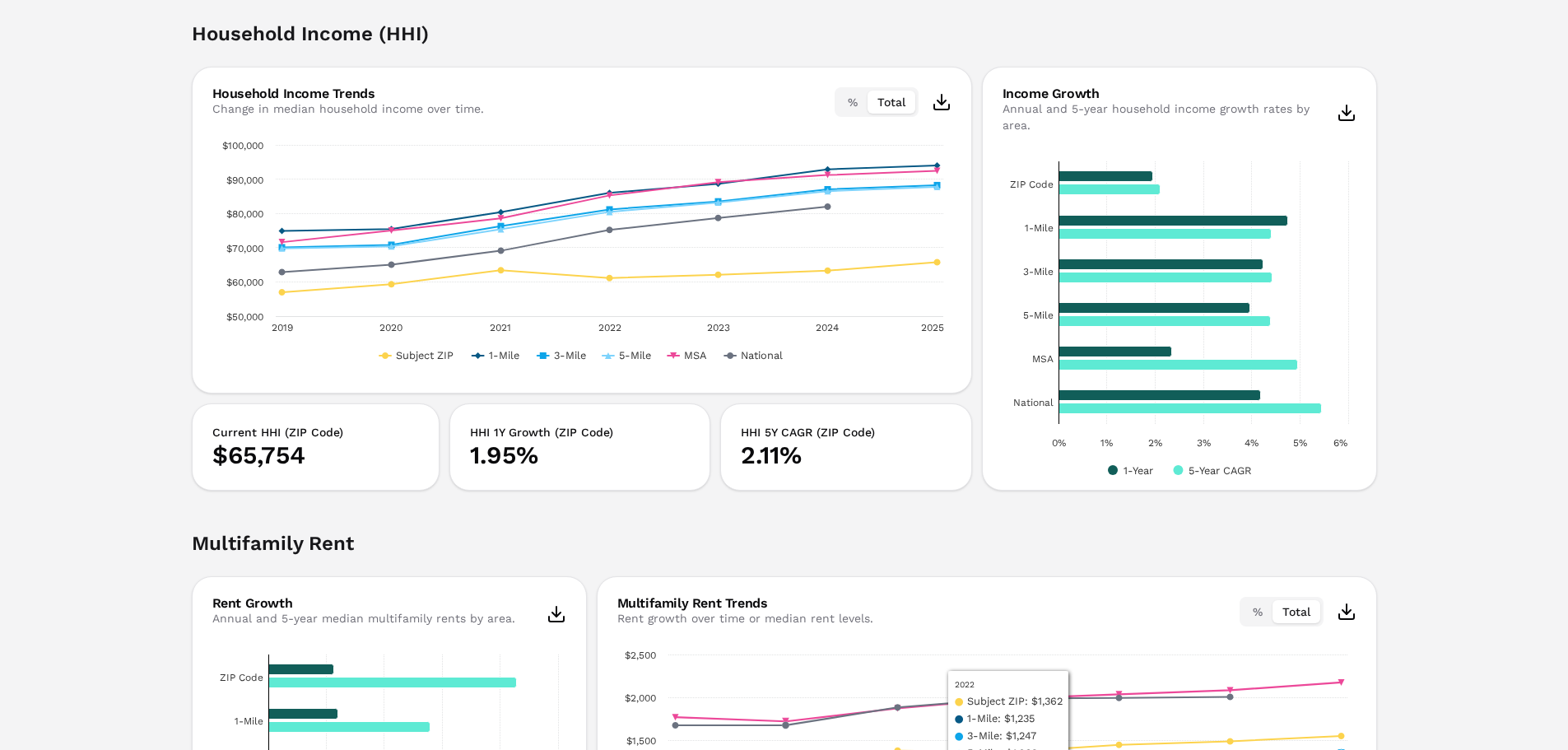
scroll to position [2342, 0]
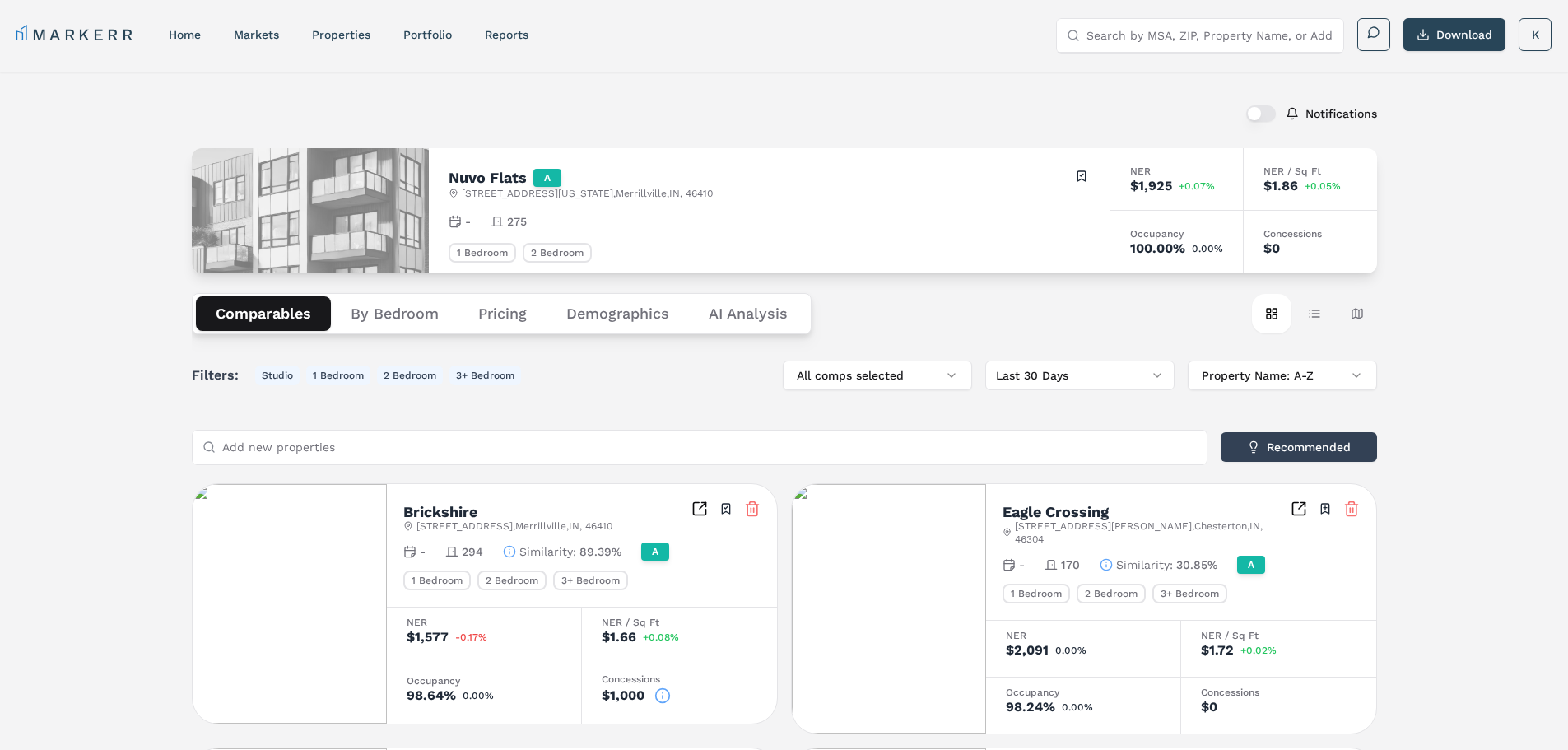
click at [506, 304] on button "Pricing" at bounding box center [502, 313] width 88 height 35
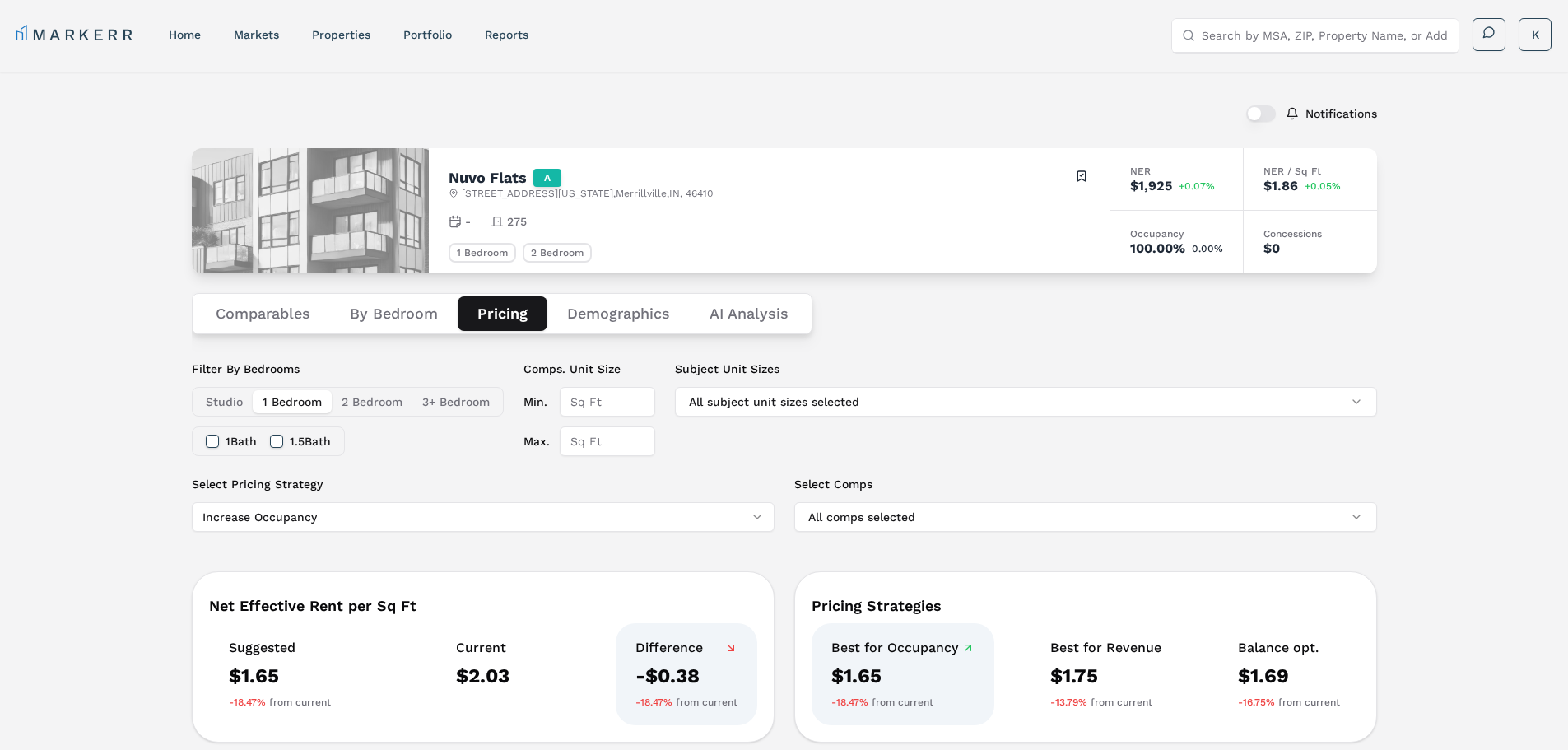
click at [245, 322] on button "Comparables" at bounding box center [262, 313] width 135 height 35
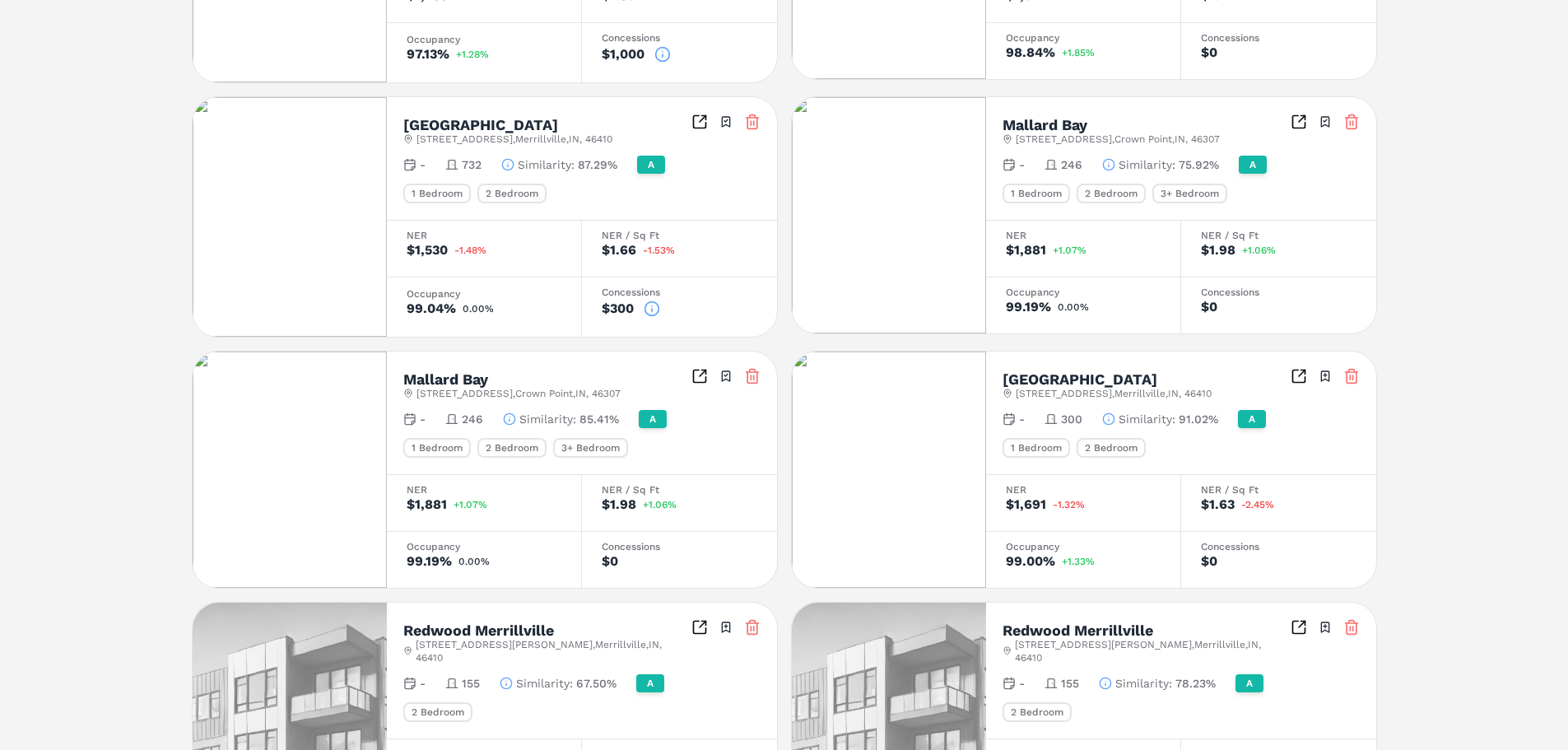
scroll to position [494, 0]
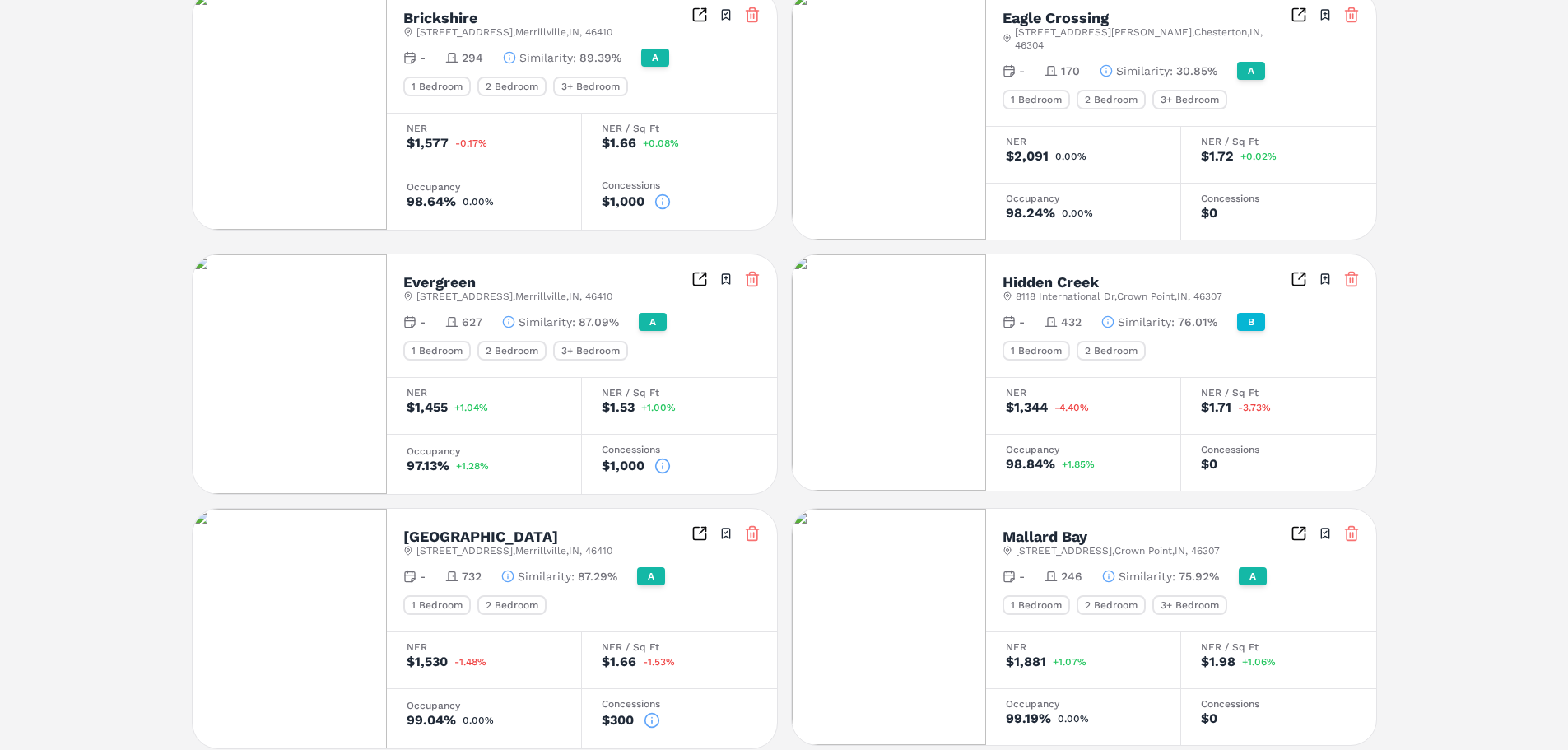
click at [1349, 525] on icon at bounding box center [1352, 534] width 17 height 17
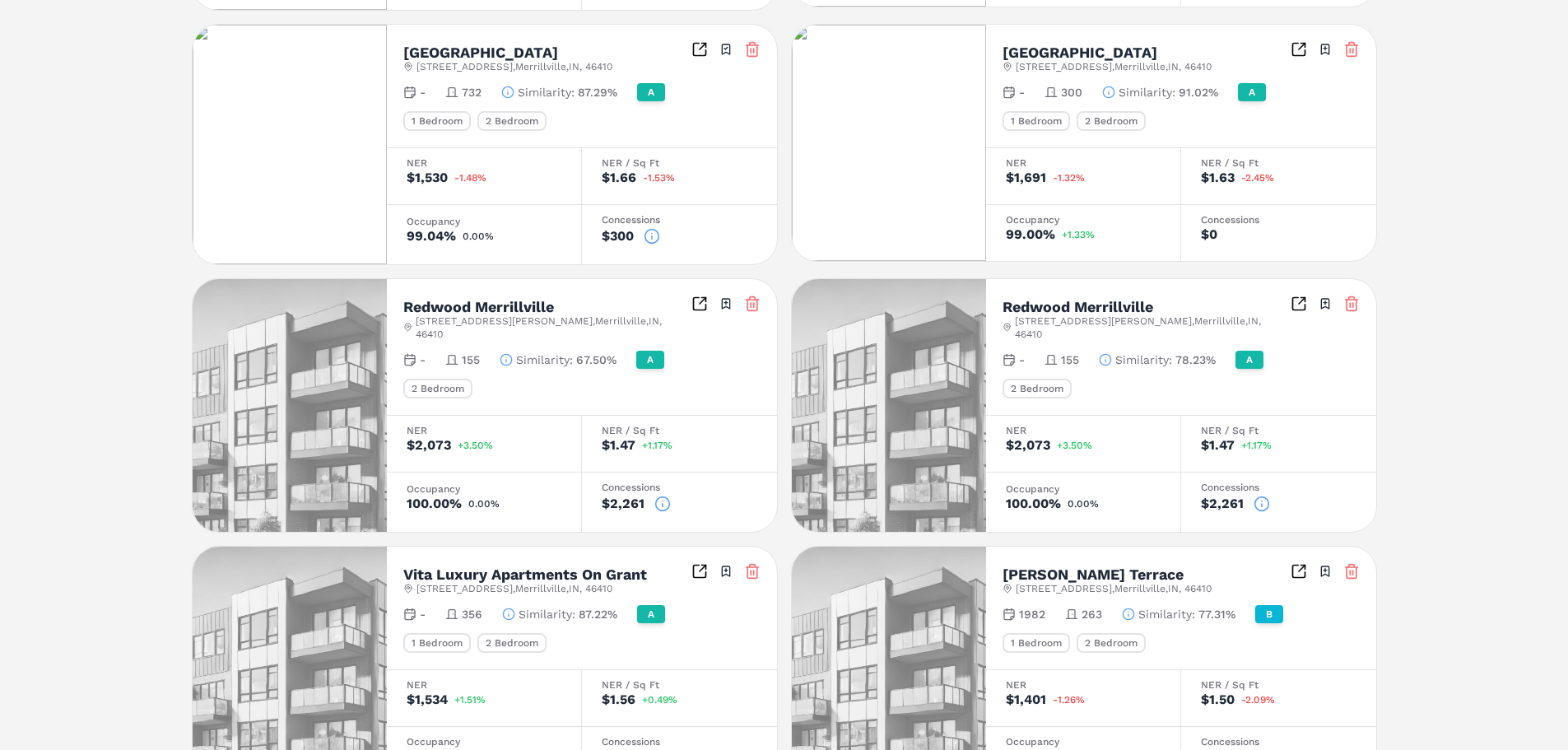
scroll to position [988, 0]
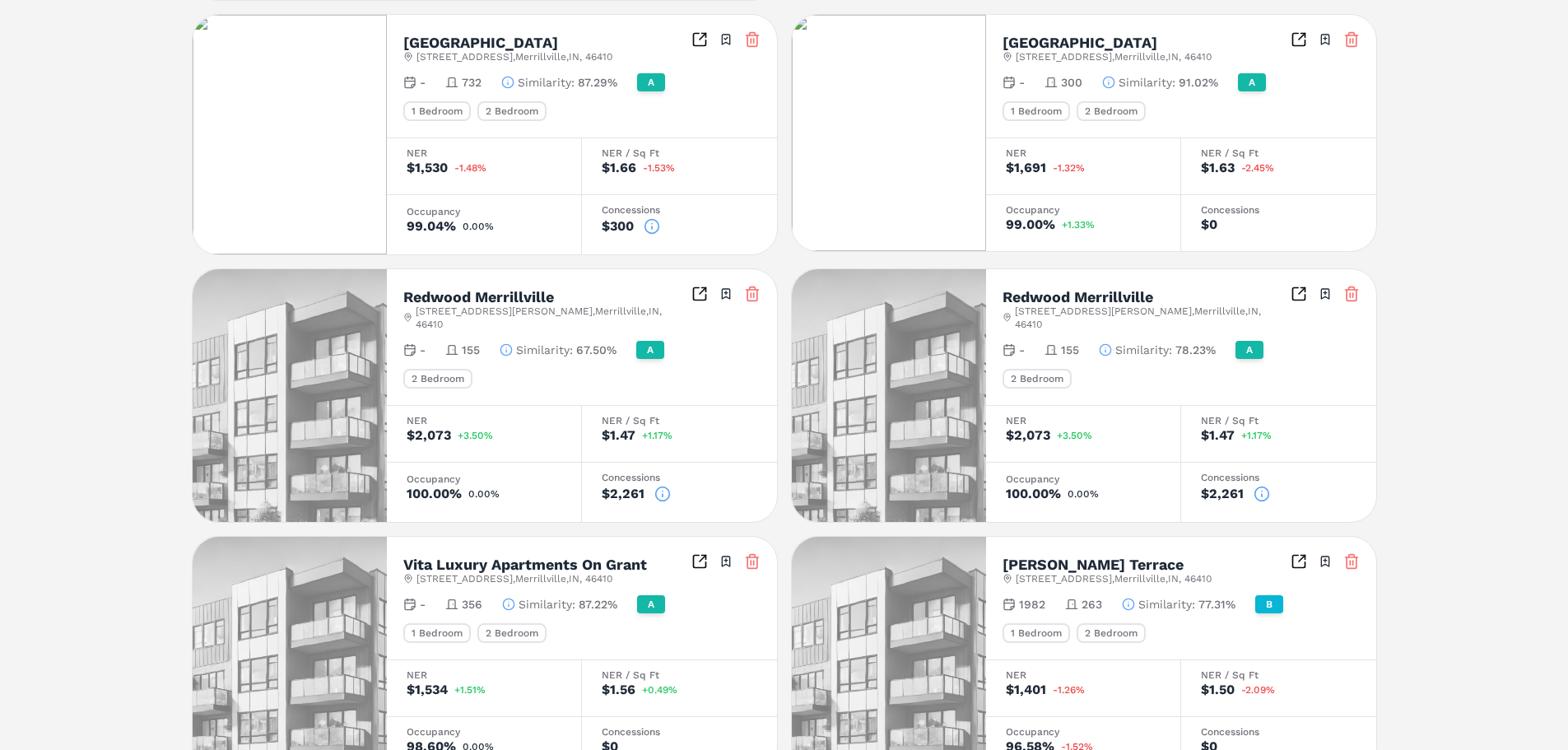
click at [754, 286] on icon at bounding box center [752, 295] width 17 height 17
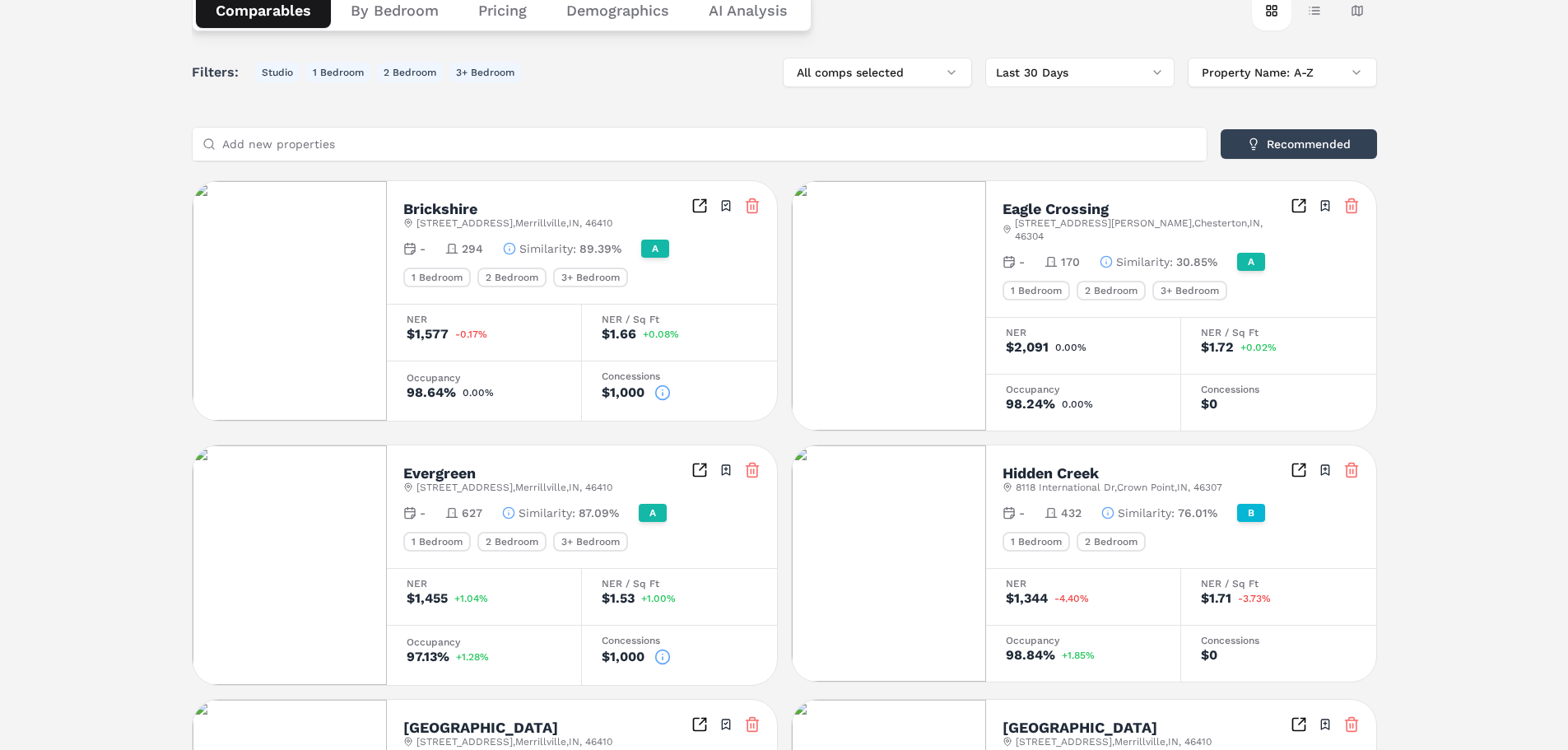
scroll to position [221, 0]
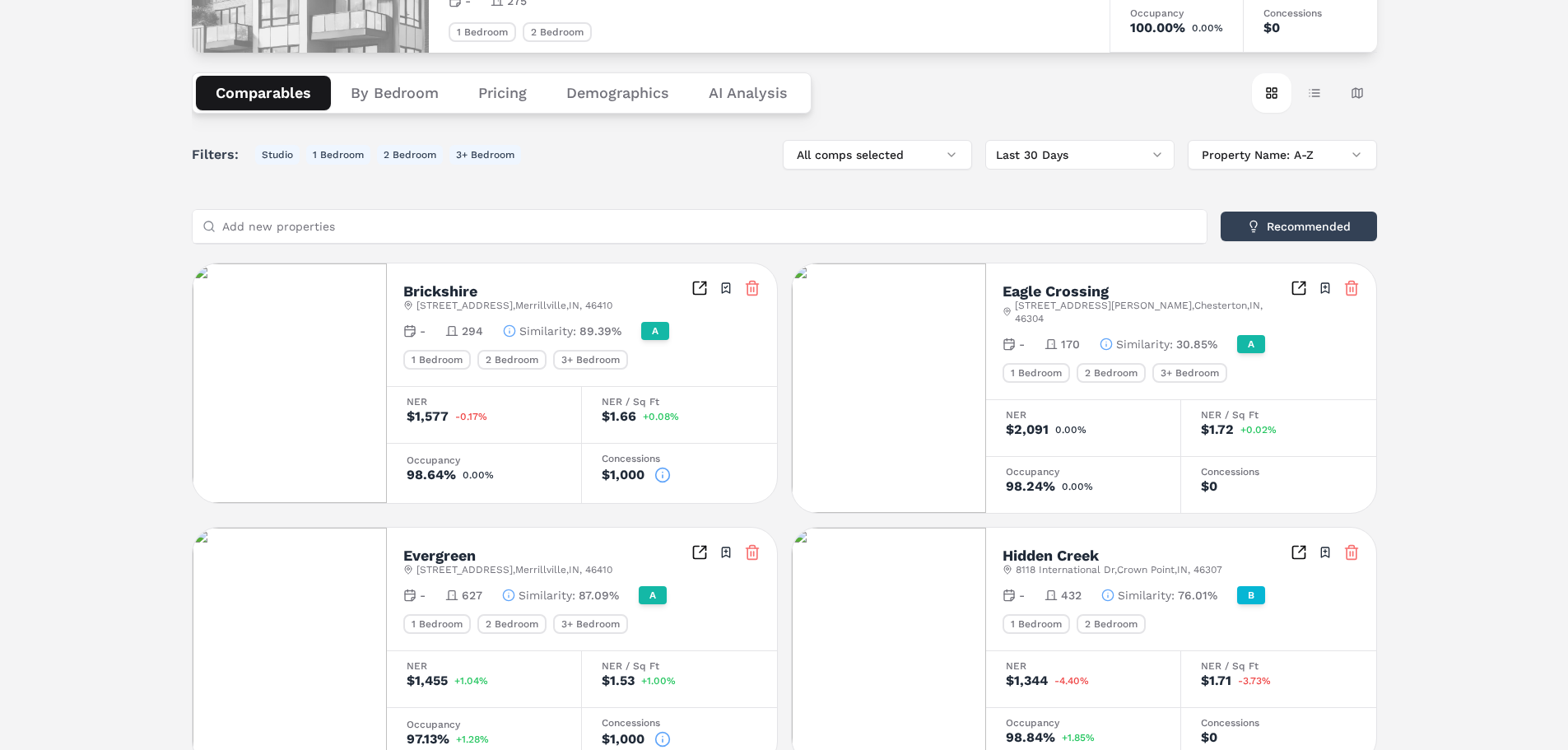
click at [470, 226] on input "Add new properties" at bounding box center [709, 226] width 974 height 33
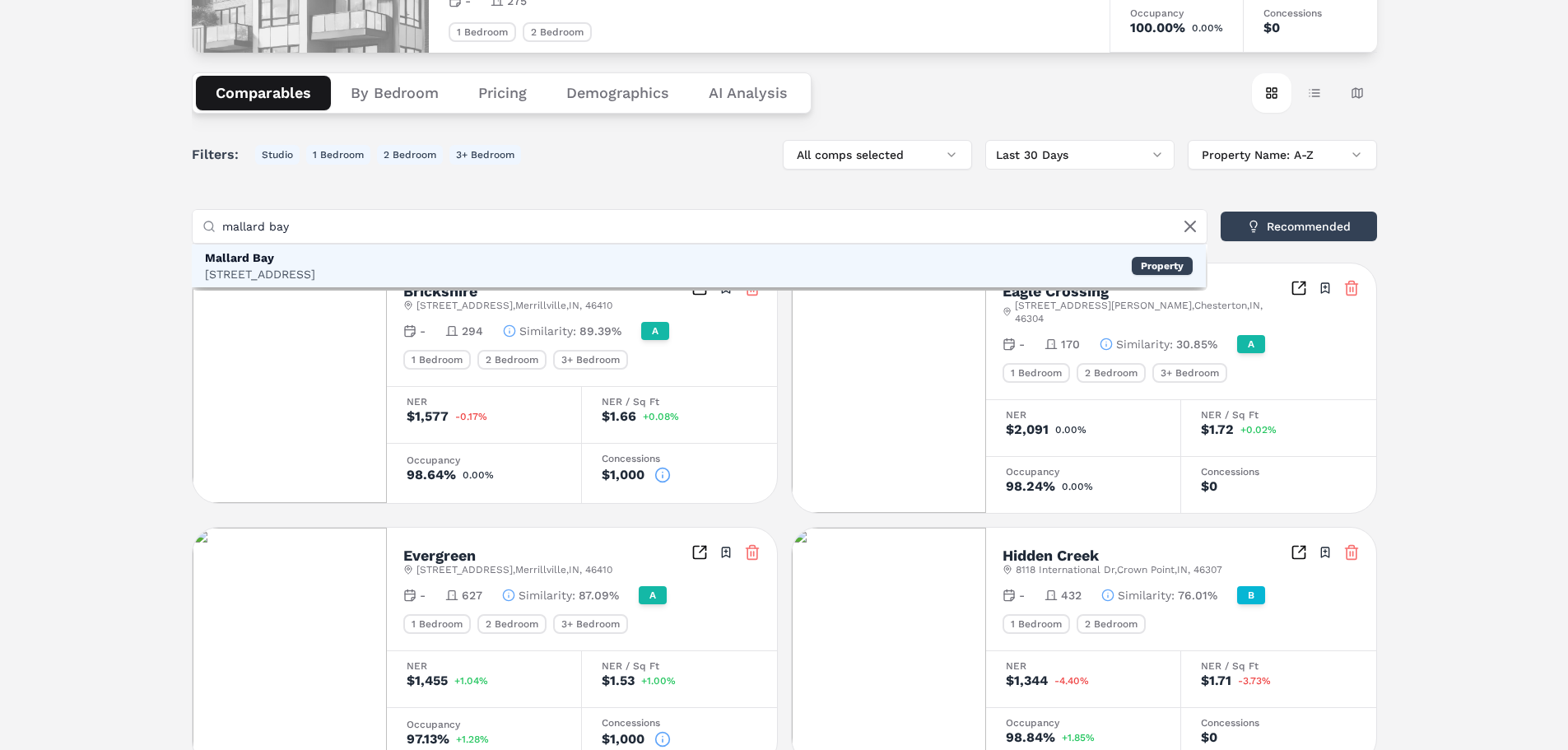
click at [315, 257] on div "Mallard Bay" at bounding box center [260, 258] width 110 height 17
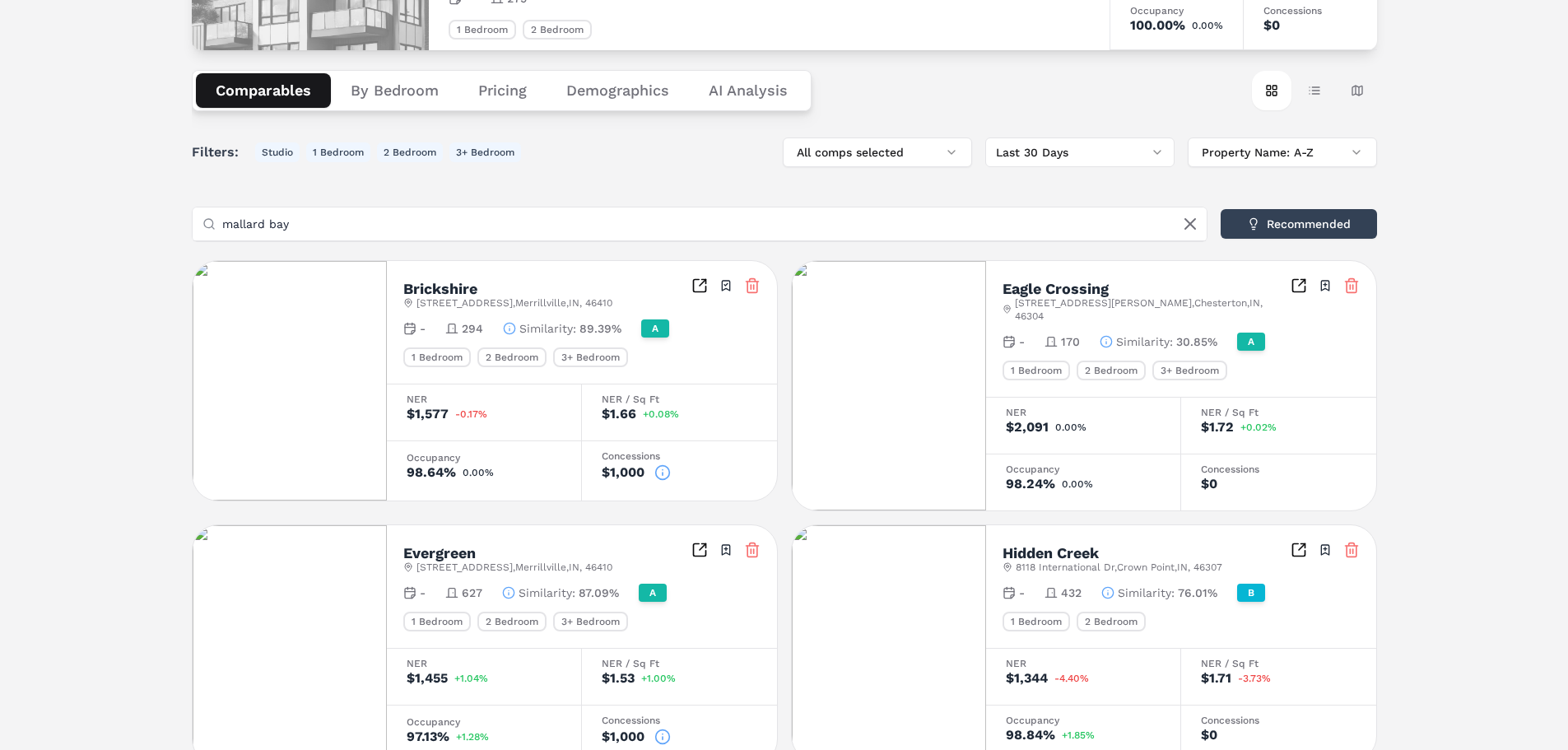
scroll to position [60, 0]
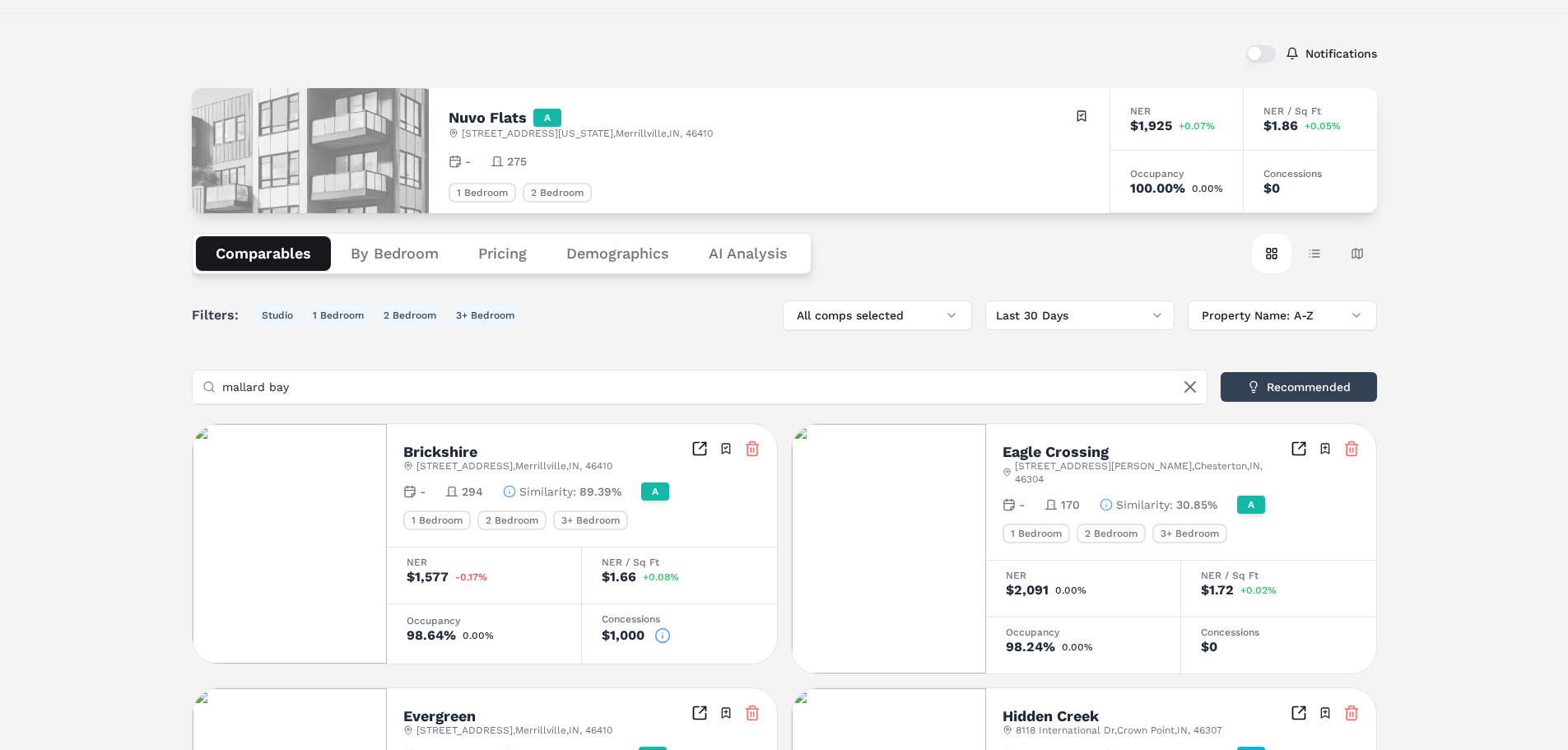
drag, startPoint x: 357, startPoint y: 391, endPoint x: 0, endPoint y: 395, distance: 357.0
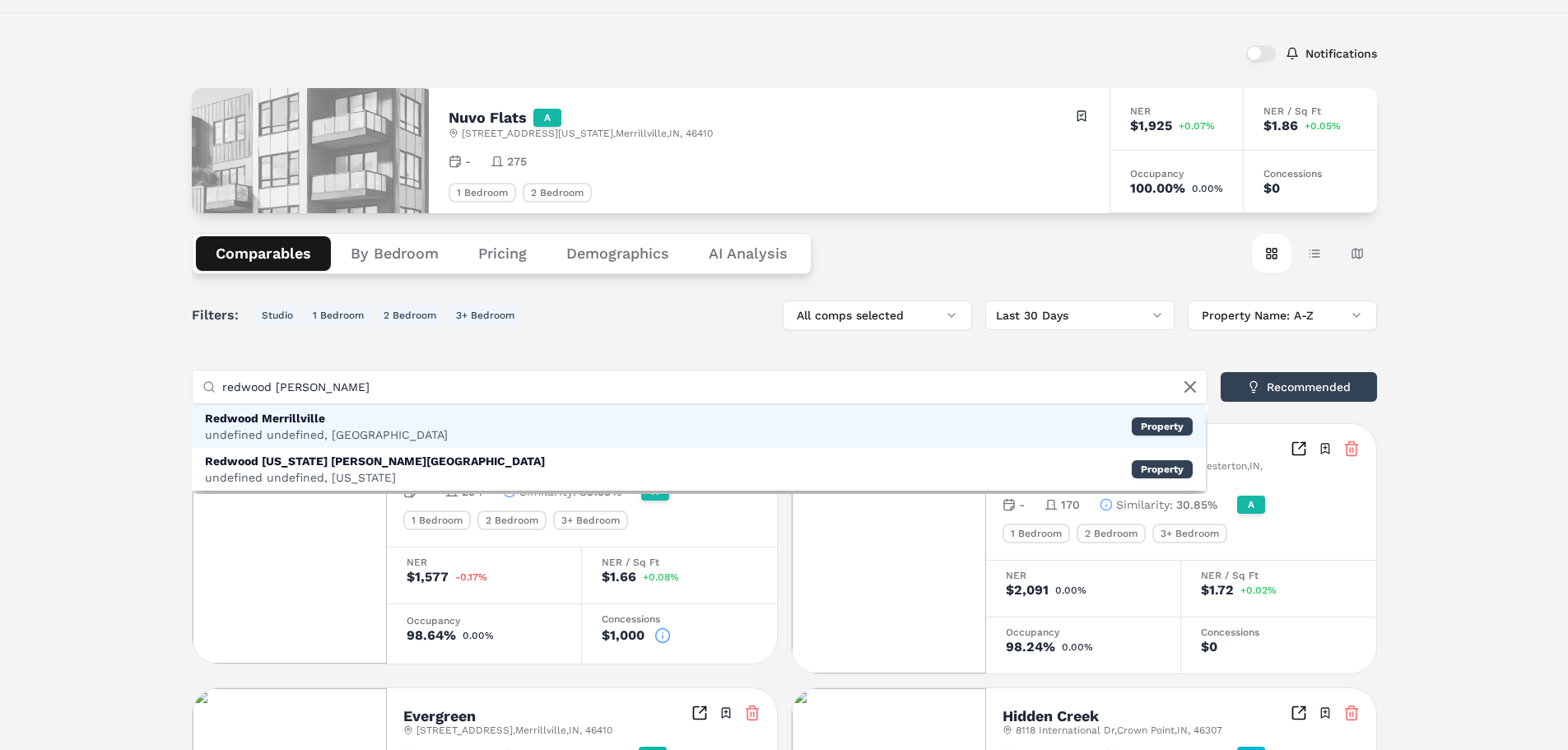
type input "redwood merri"
click at [285, 416] on div "Redwood Merrillville" at bounding box center [326, 419] width 243 height 17
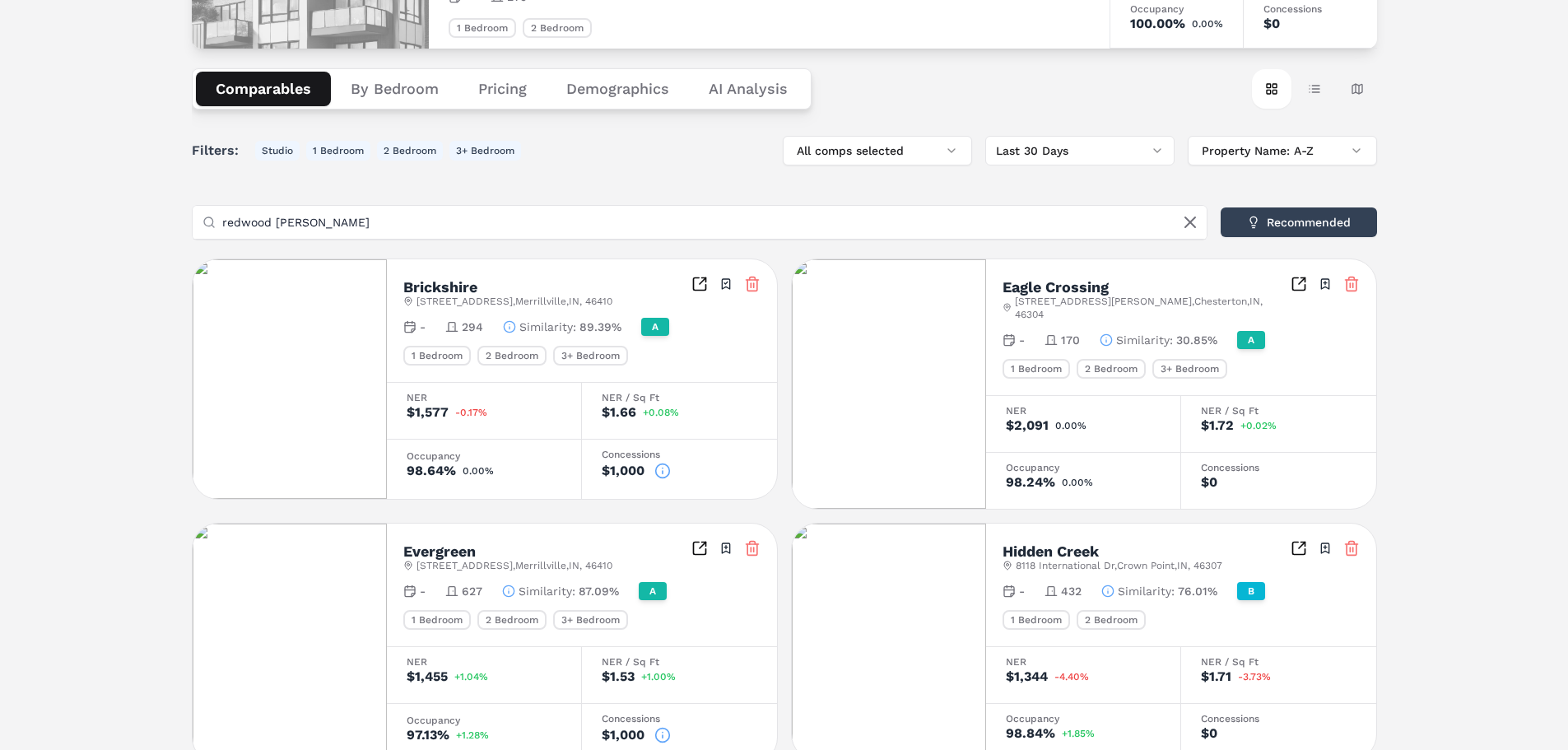
scroll to position [0, 0]
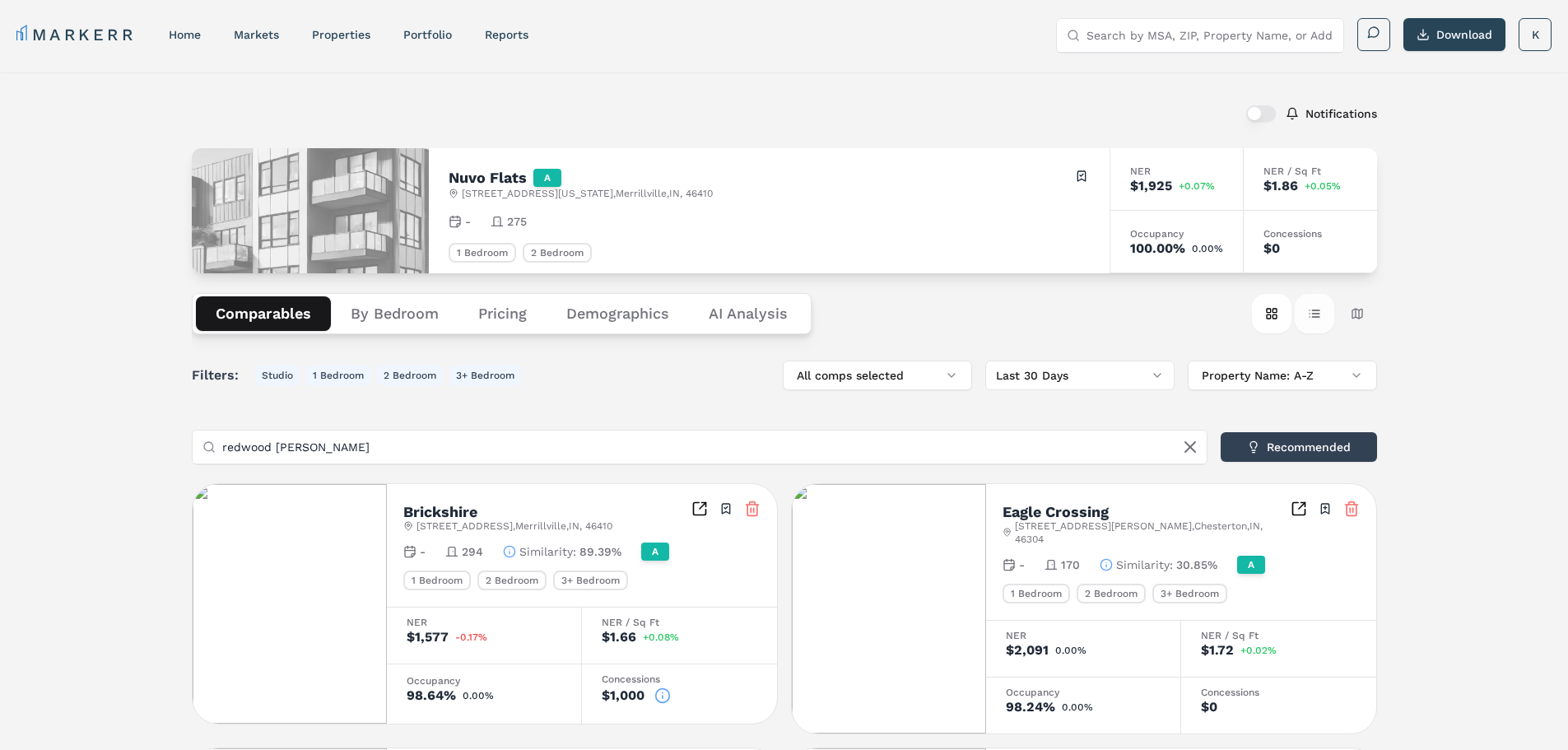
click at [1314, 312] on button "Table view" at bounding box center [1314, 313] width 40 height 40
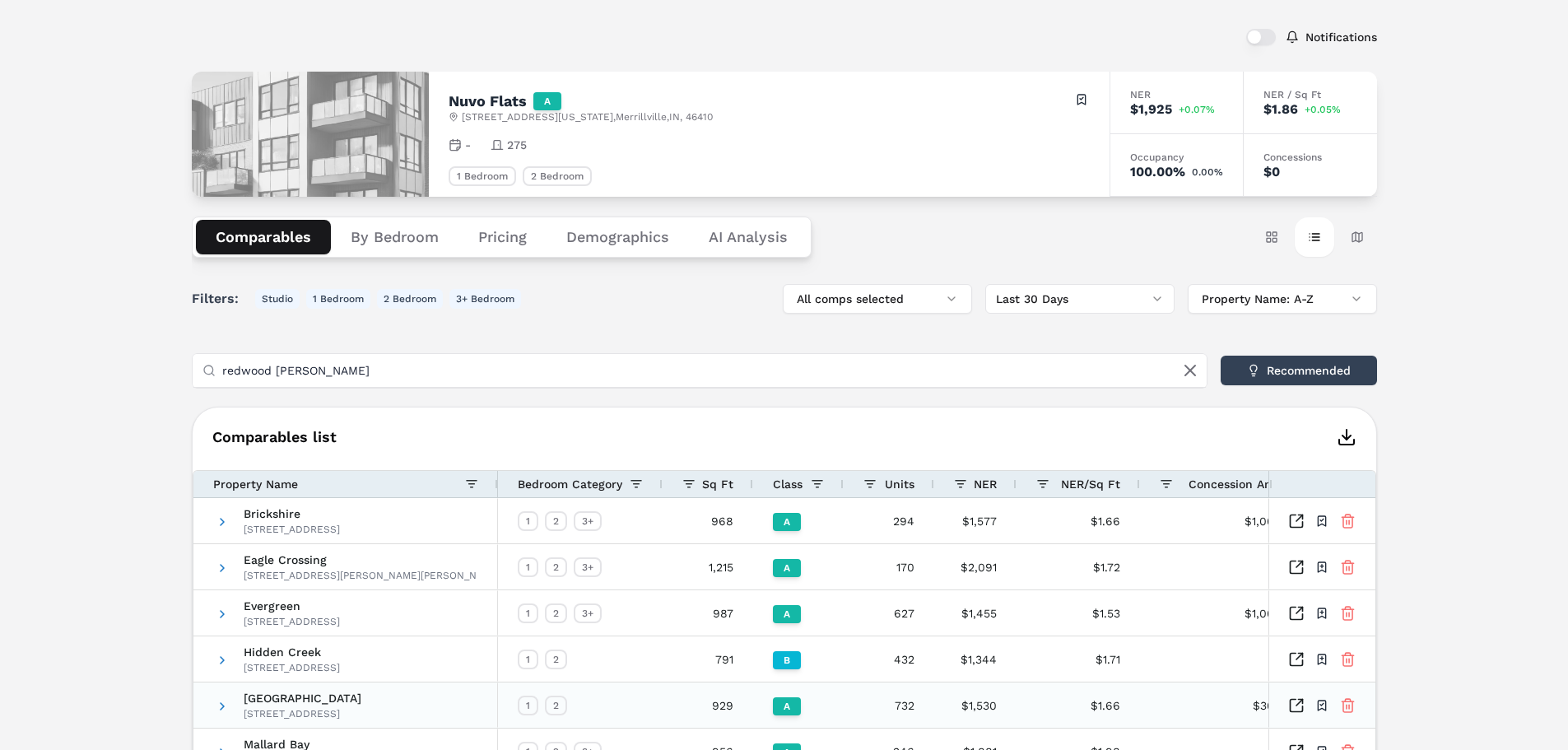
scroll to position [247, 0]
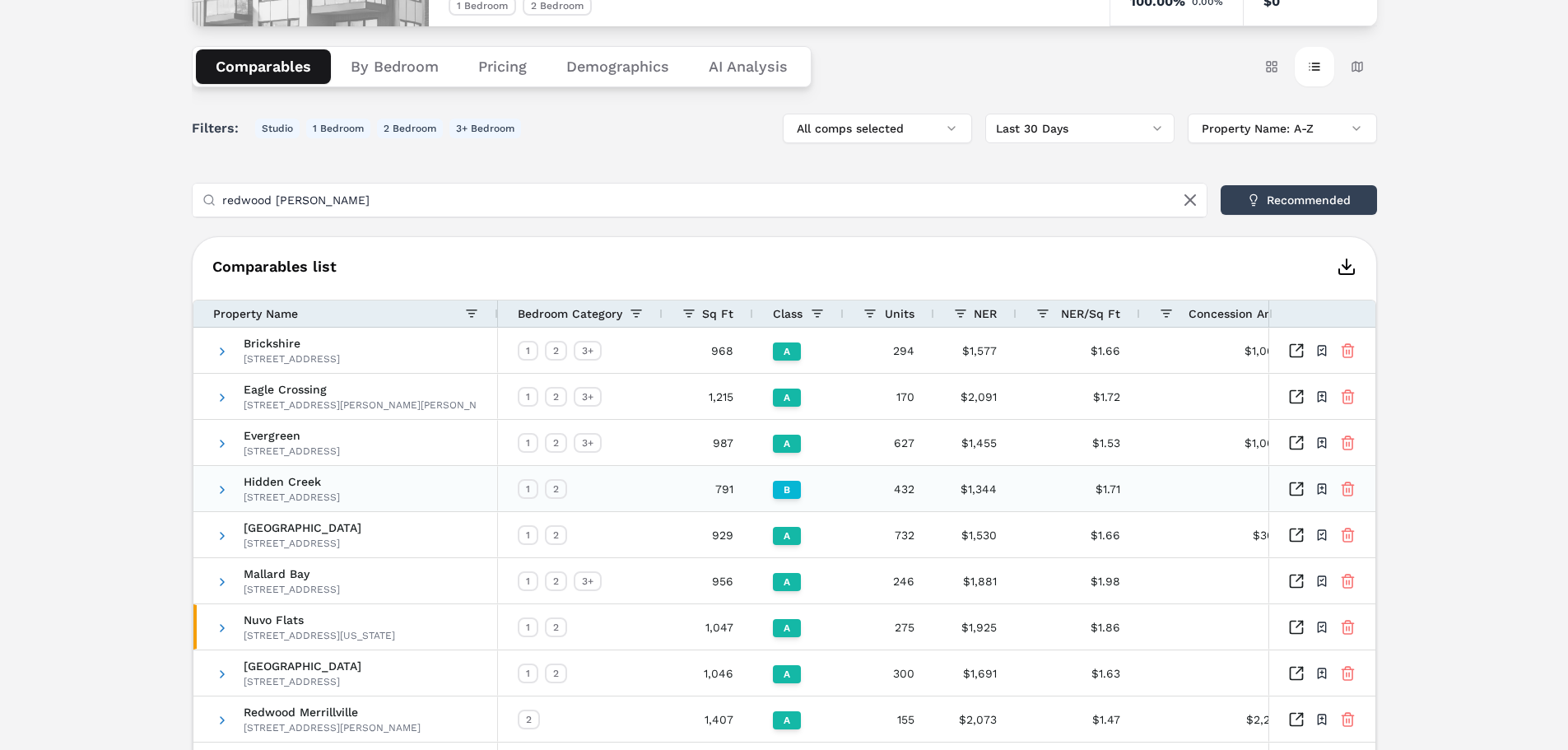
click at [1347, 488] on icon at bounding box center [1348, 489] width 16 height 17
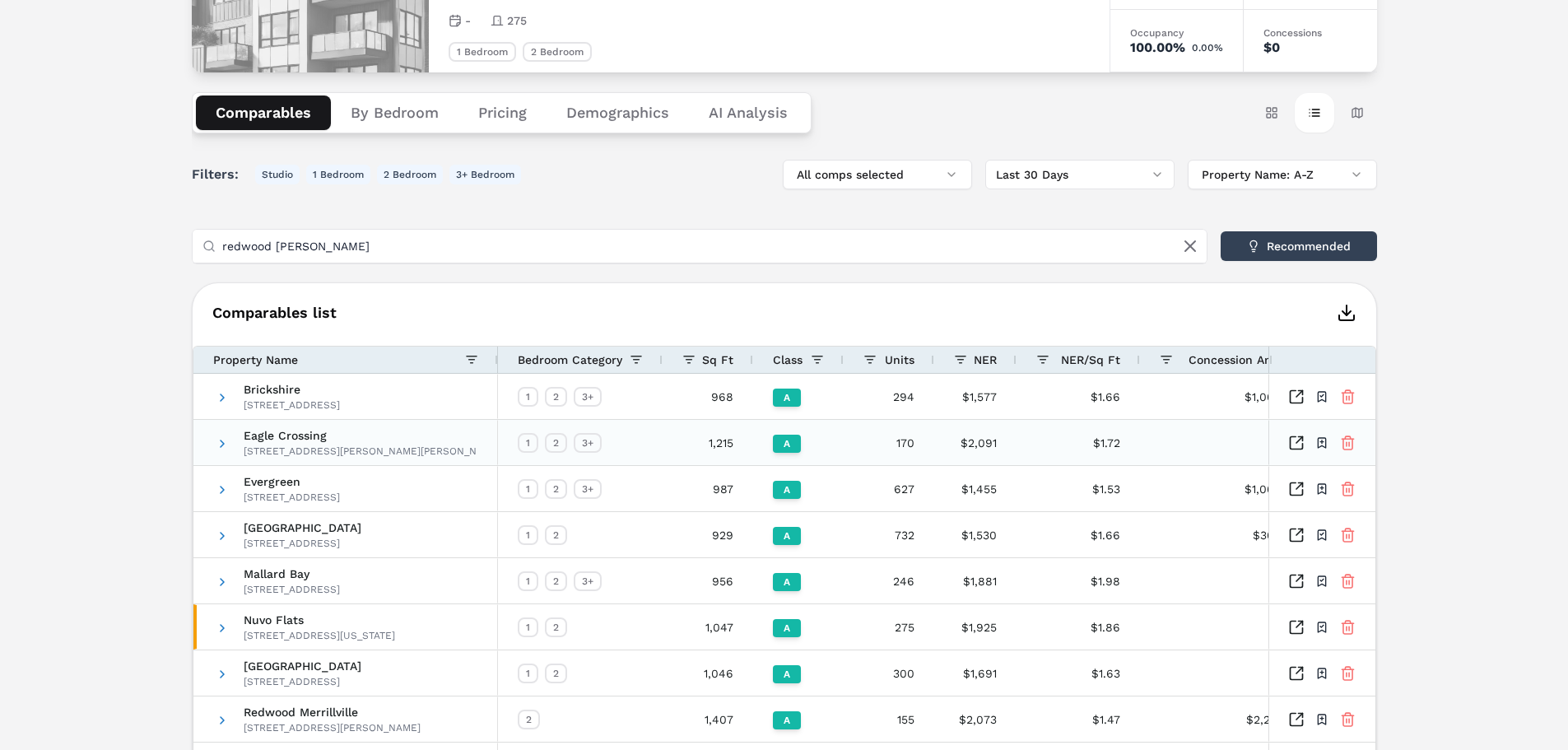
scroll to position [208, 0]
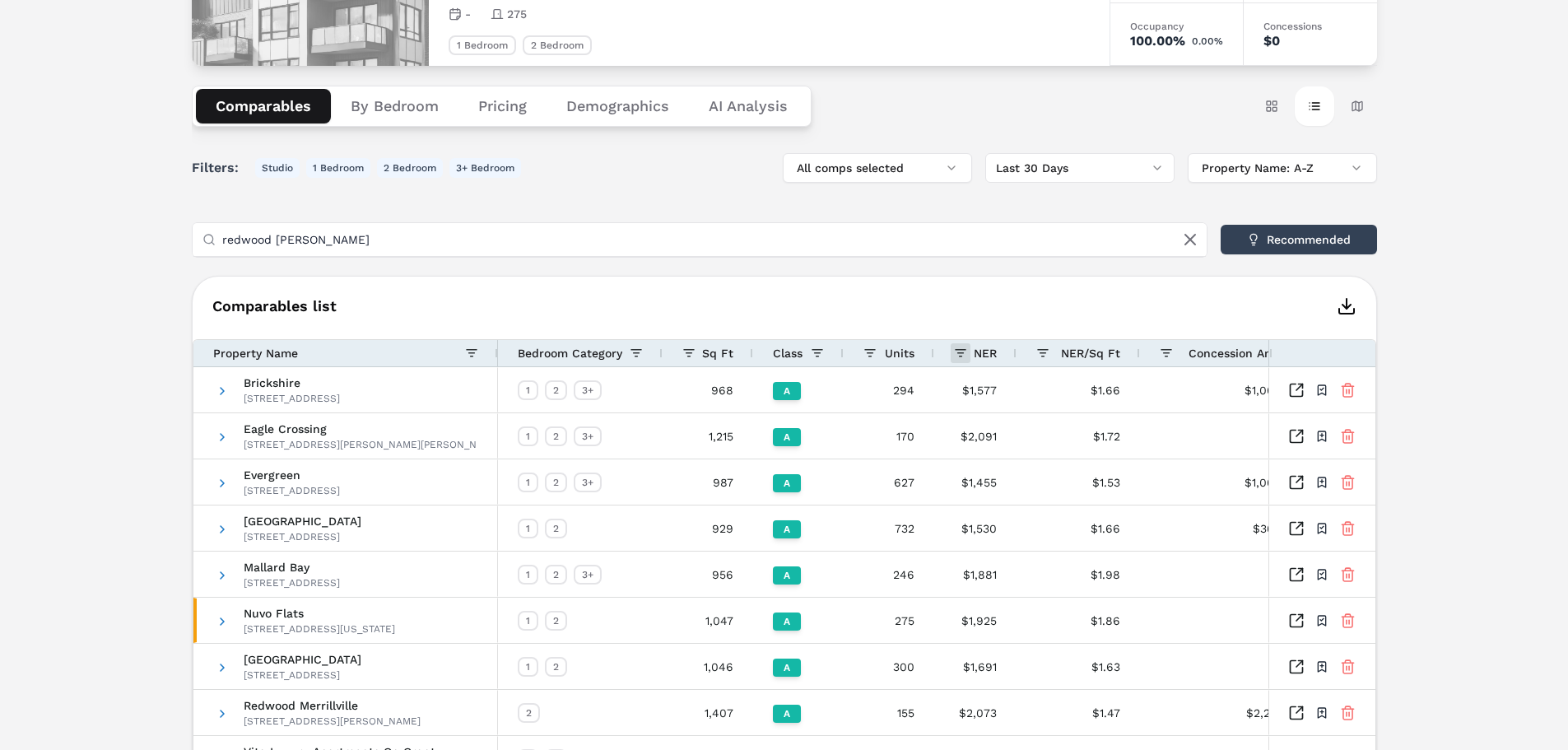
click at [962, 350] on span at bounding box center [960, 353] width 13 height 13
click at [1181, 379] on div "$1,000" at bounding box center [1230, 391] width 142 height 45
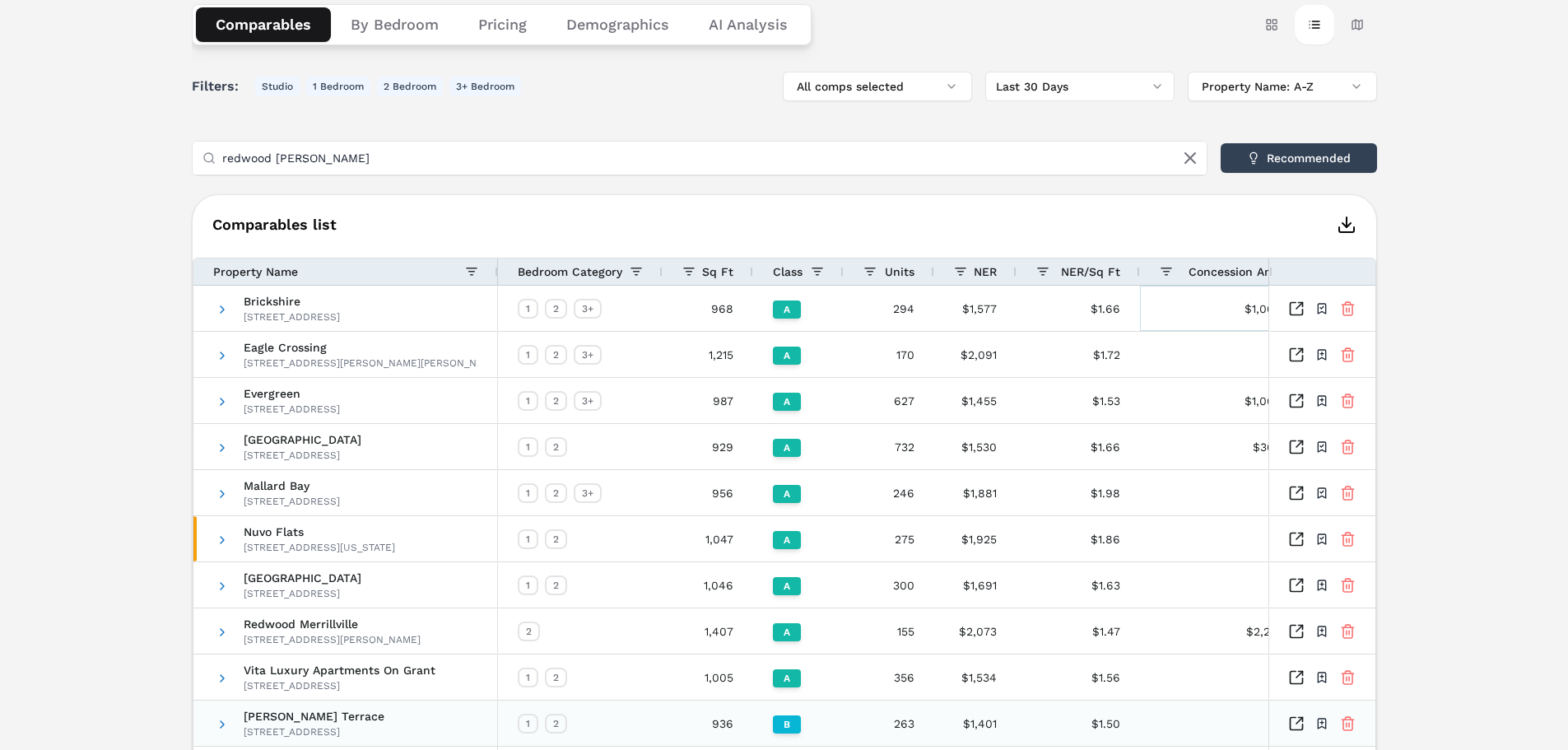
scroll to position [0, 0]
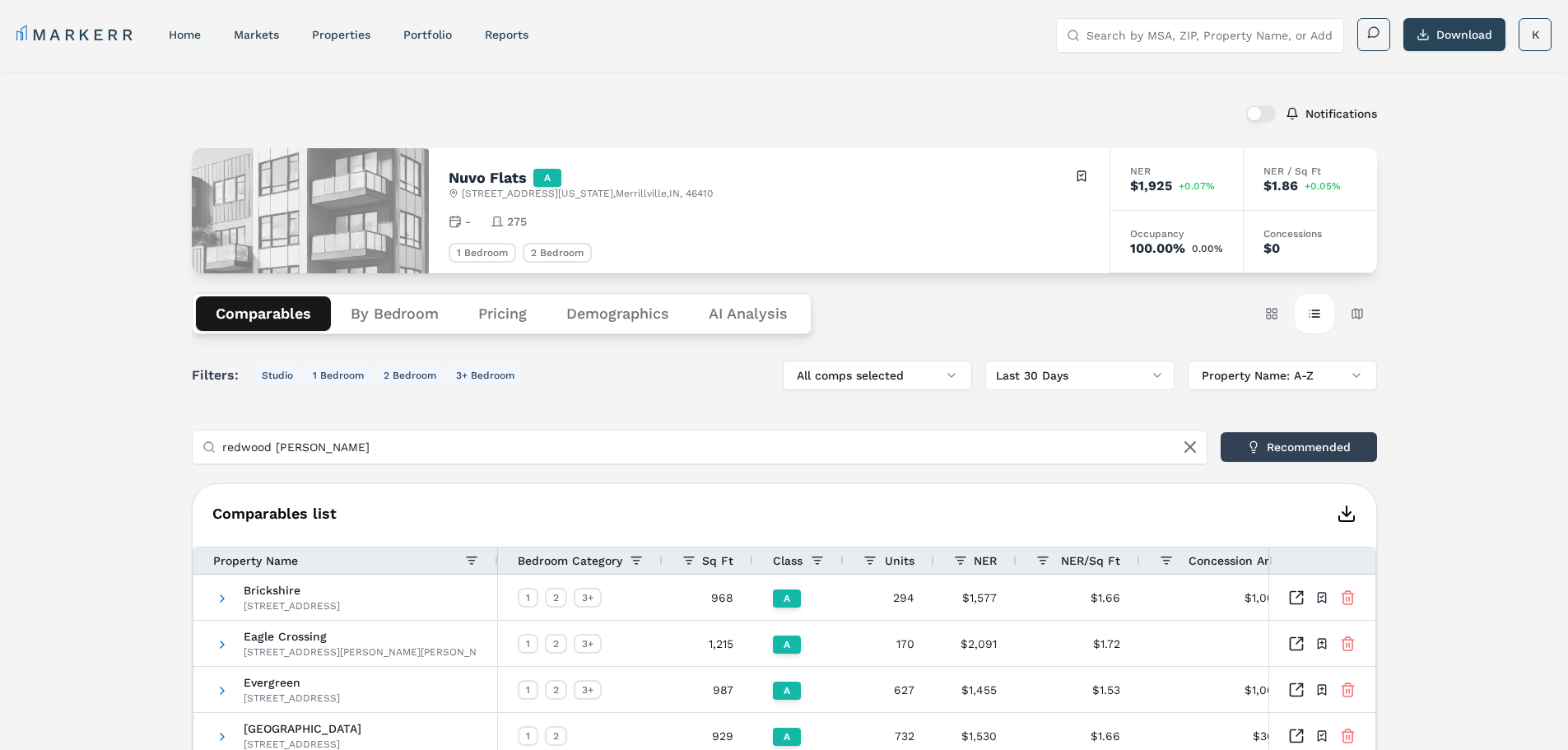
click at [1351, 511] on icon "button" at bounding box center [1346, 514] width 20 height 20
